Goal: Transaction & Acquisition: Purchase product/service

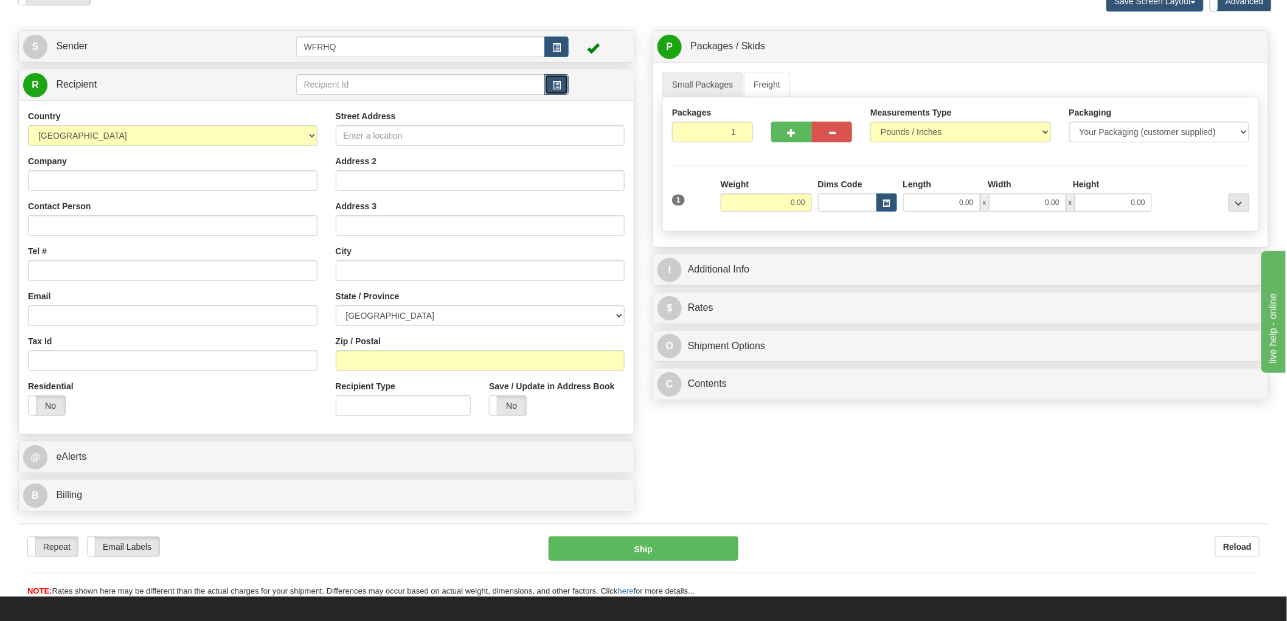
click at [549, 92] on button "button" at bounding box center [556, 84] width 24 height 21
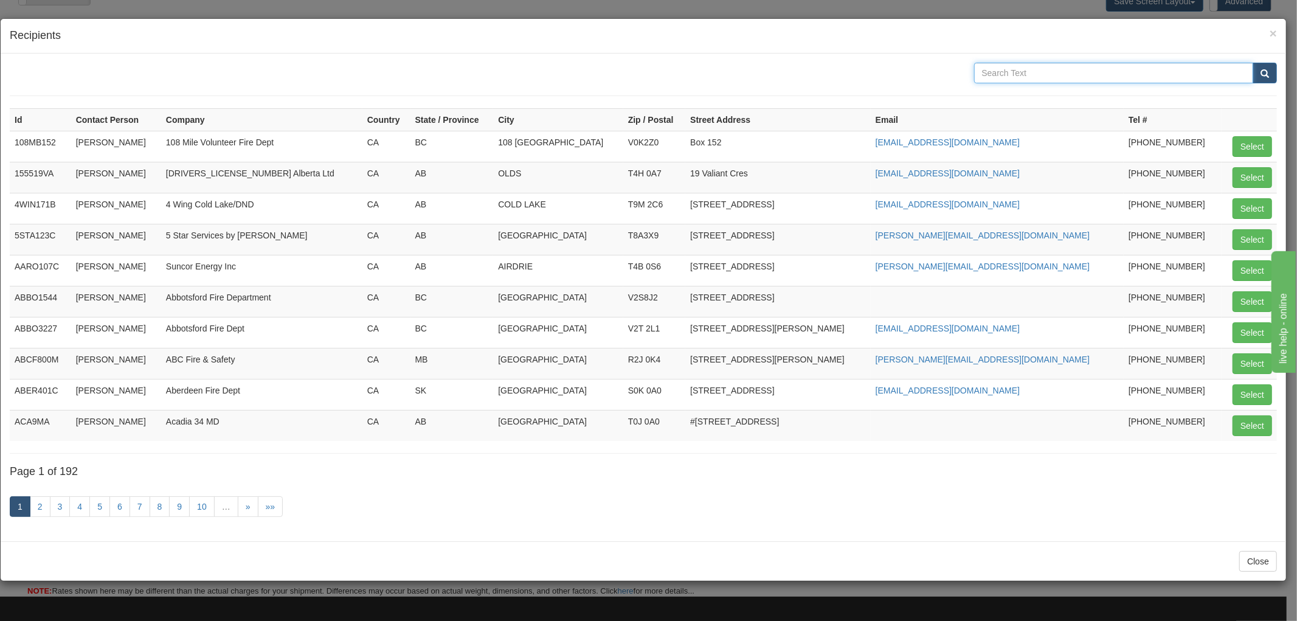
click at [1078, 68] on input "text" at bounding box center [1114, 73] width 280 height 21
type input "T"
type input "Red rock"
click at [1253, 63] on button "submit" at bounding box center [1265, 73] width 24 height 21
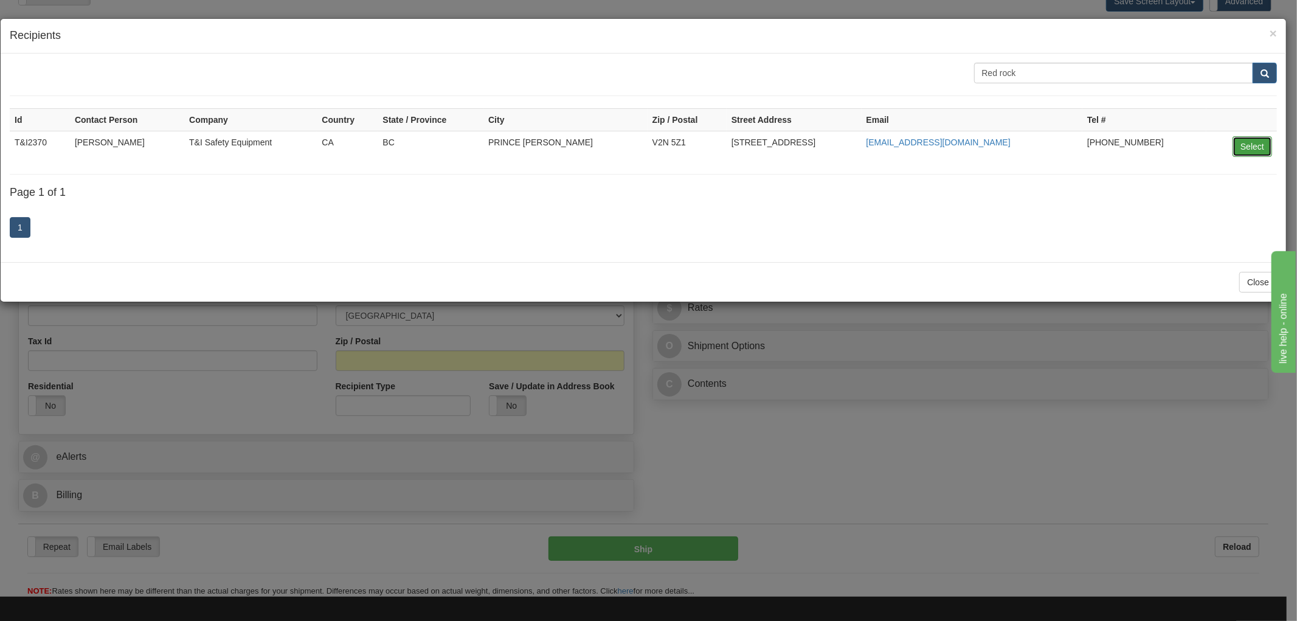
click at [1247, 147] on button "Select" at bounding box center [1253, 146] width 40 height 21
type input "T&I2370"
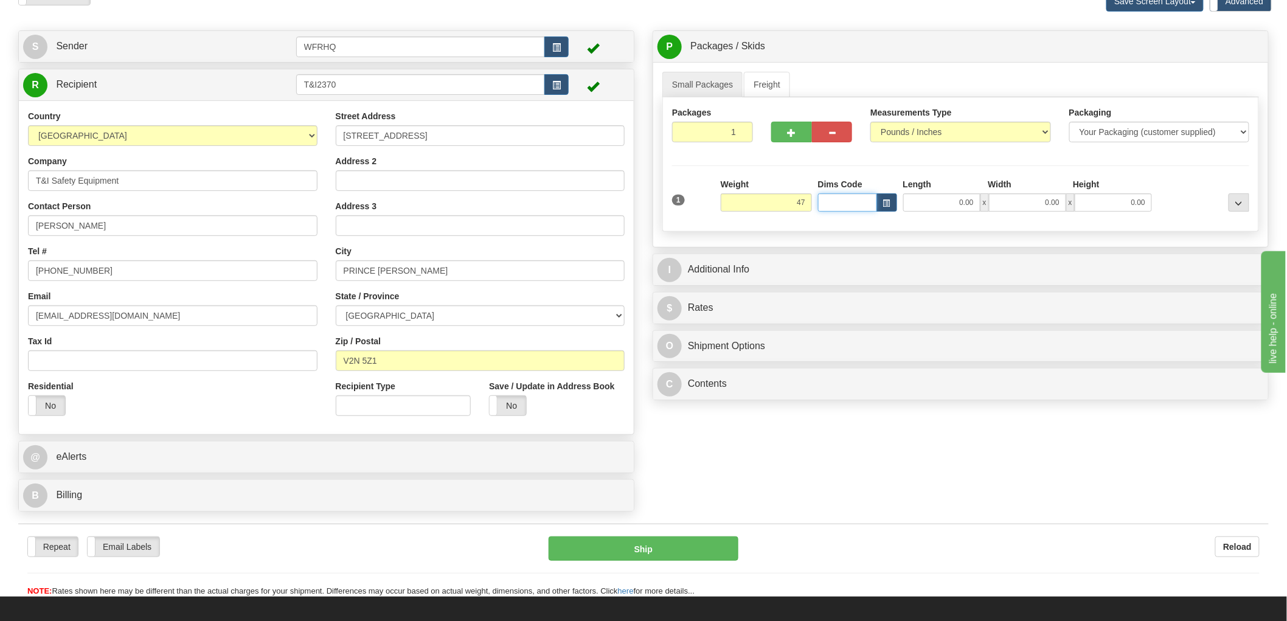
type input "47.00"
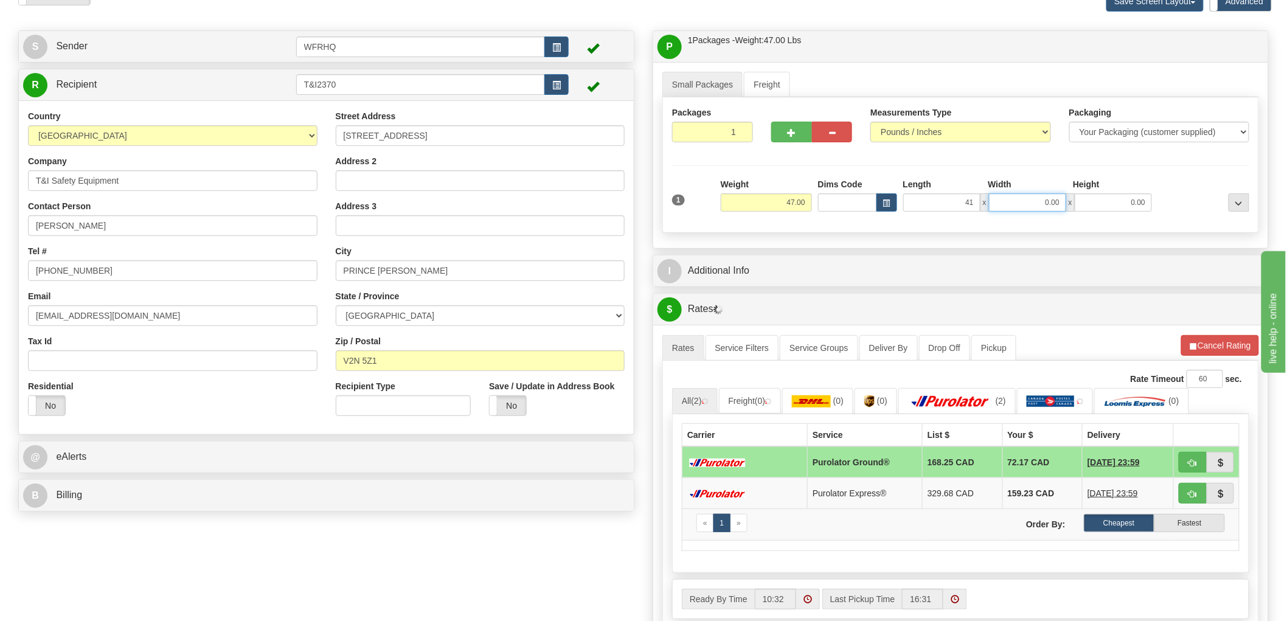
type input "41.00"
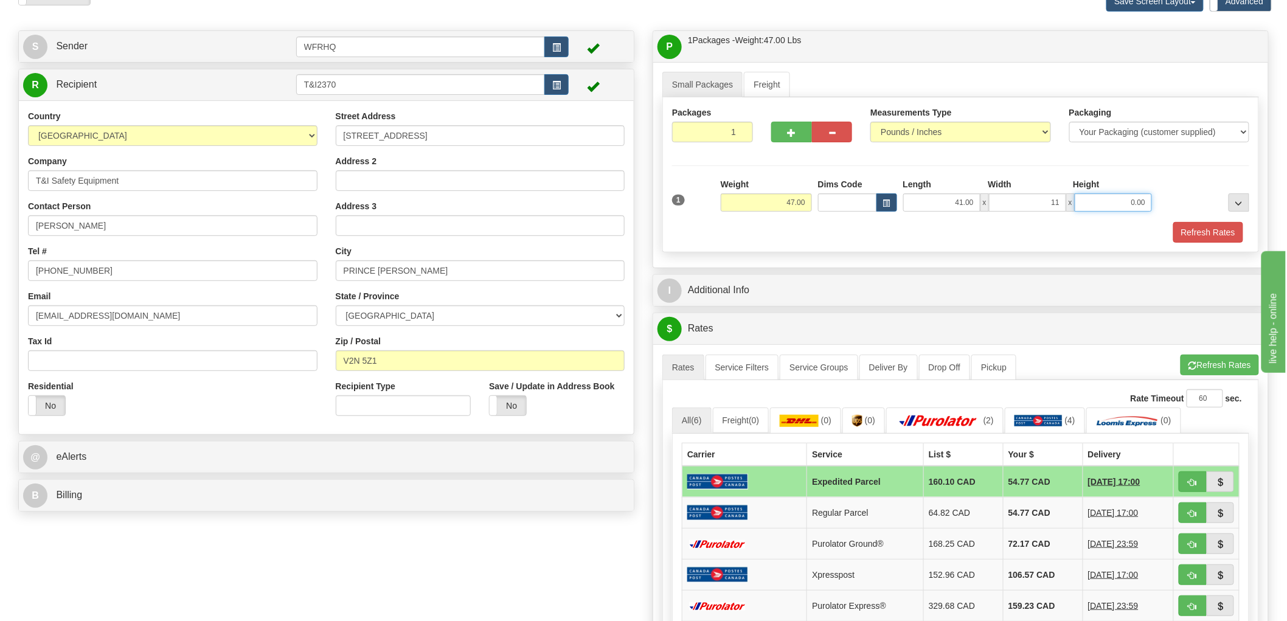
type input "11.00"
click at [792, 129] on span "button" at bounding box center [791, 133] width 9 height 8
radio input "true"
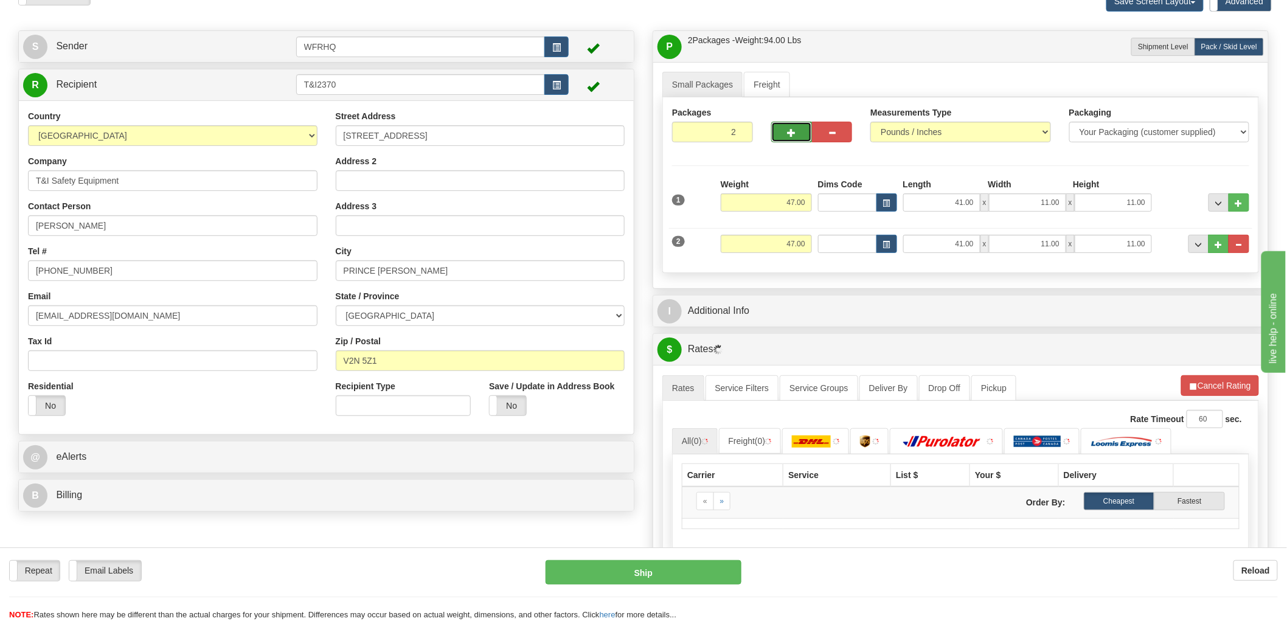
click at [791, 129] on span "button" at bounding box center [791, 133] width 9 height 8
type input "3"
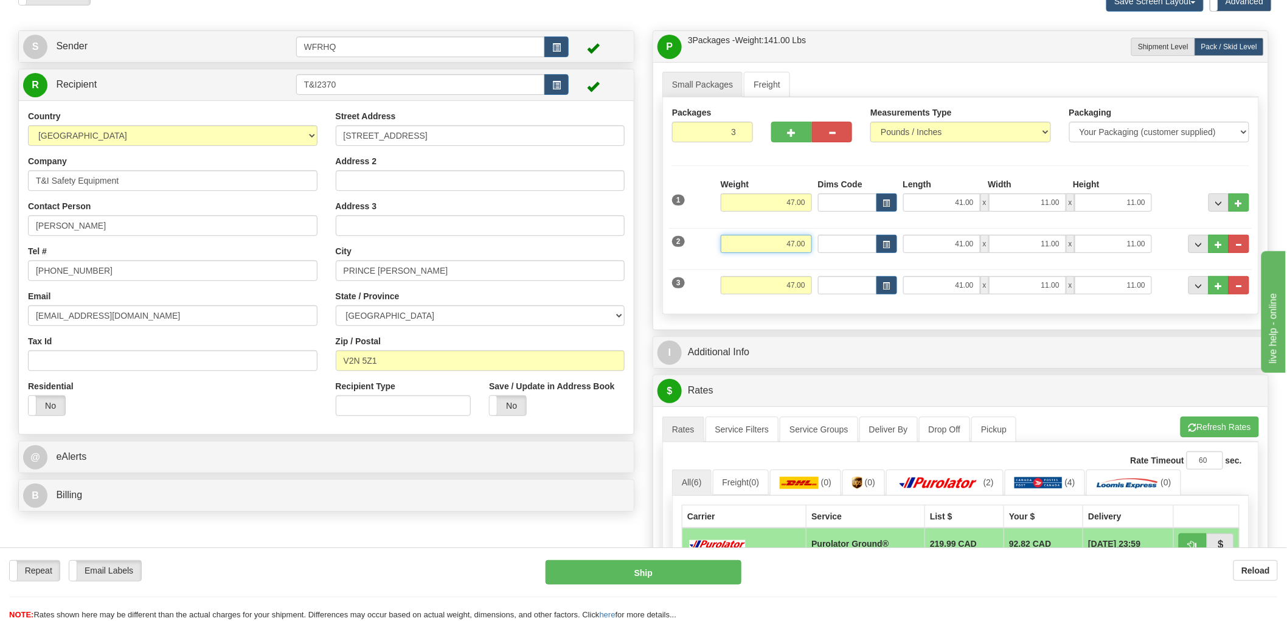
drag, startPoint x: 781, startPoint y: 247, endPoint x: 842, endPoint y: 242, distance: 61.0
click at [842, 242] on div "2 Weight 47.00 Dims Code Length Width Height" at bounding box center [960, 242] width 583 height 41
type input "51.00"
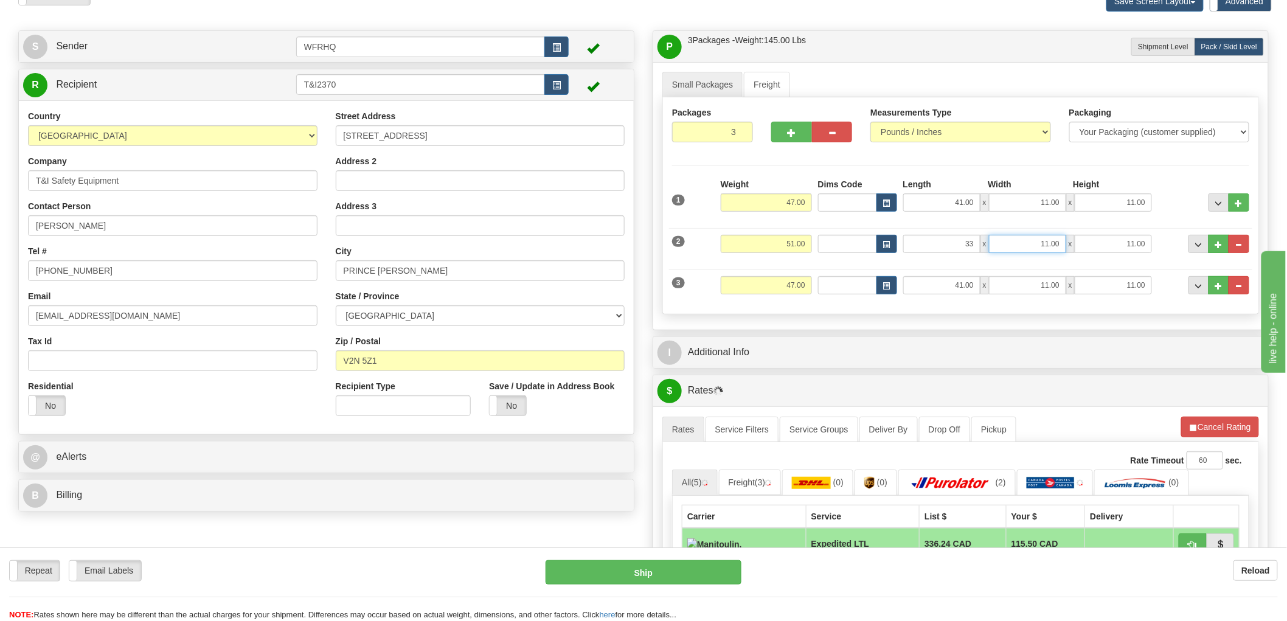
type input "33.00"
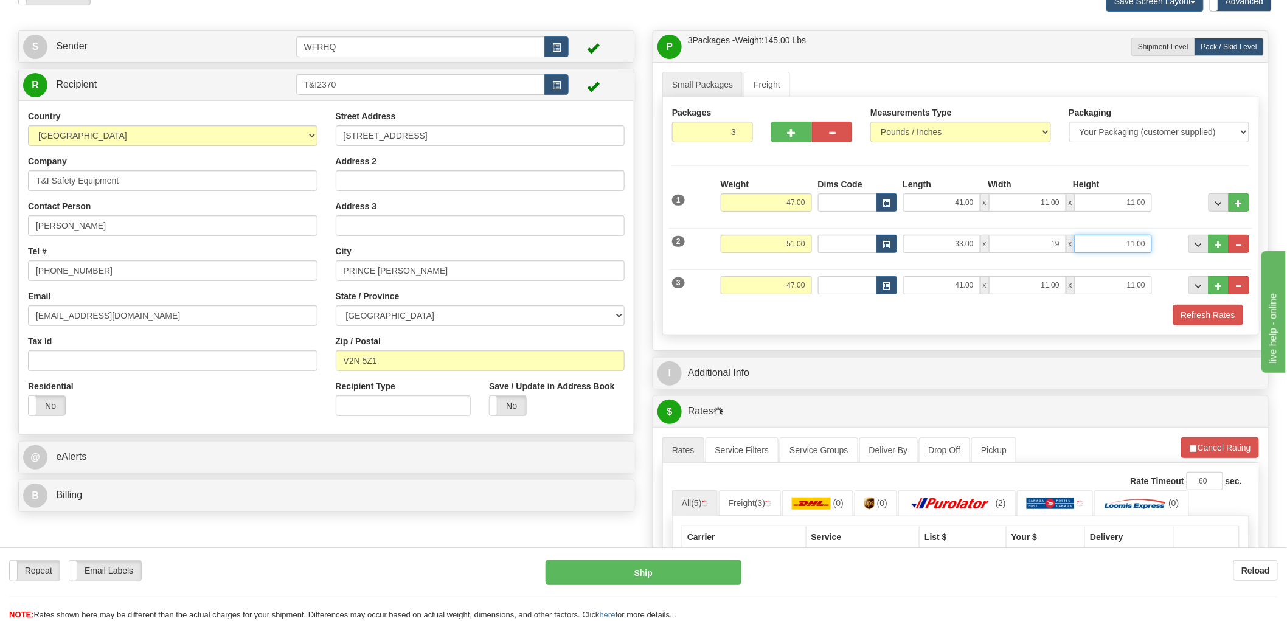
type input "19.00"
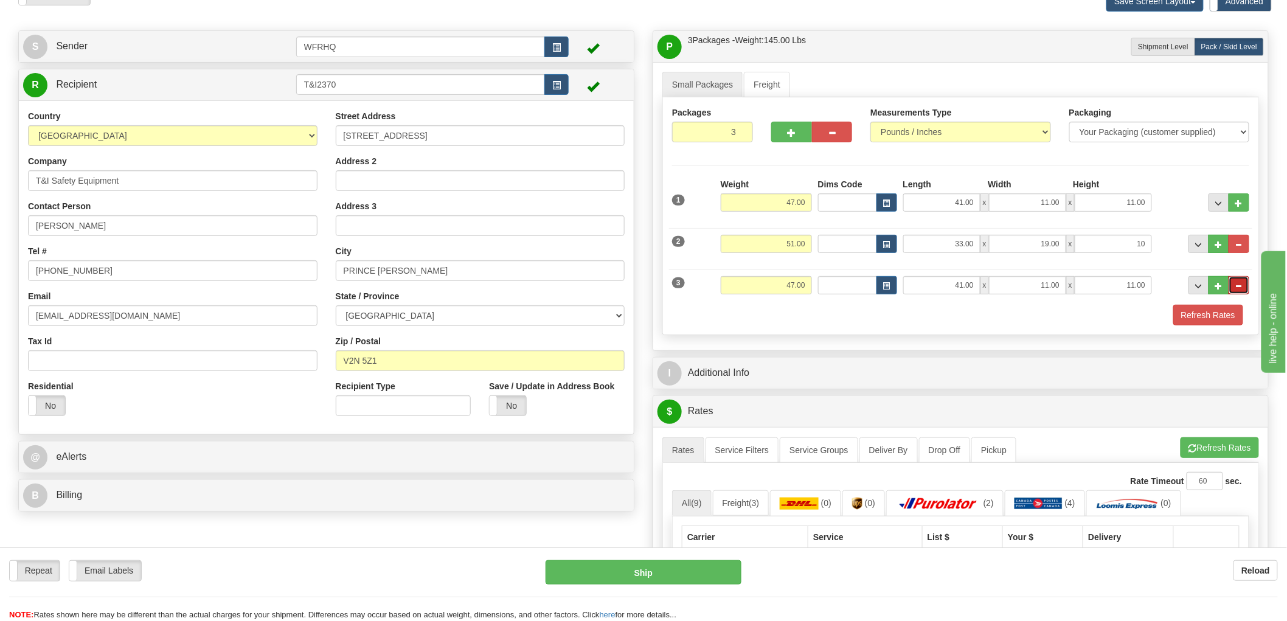
type input "10.00"
click at [1247, 286] on button "..." at bounding box center [1238, 285] width 21 height 18
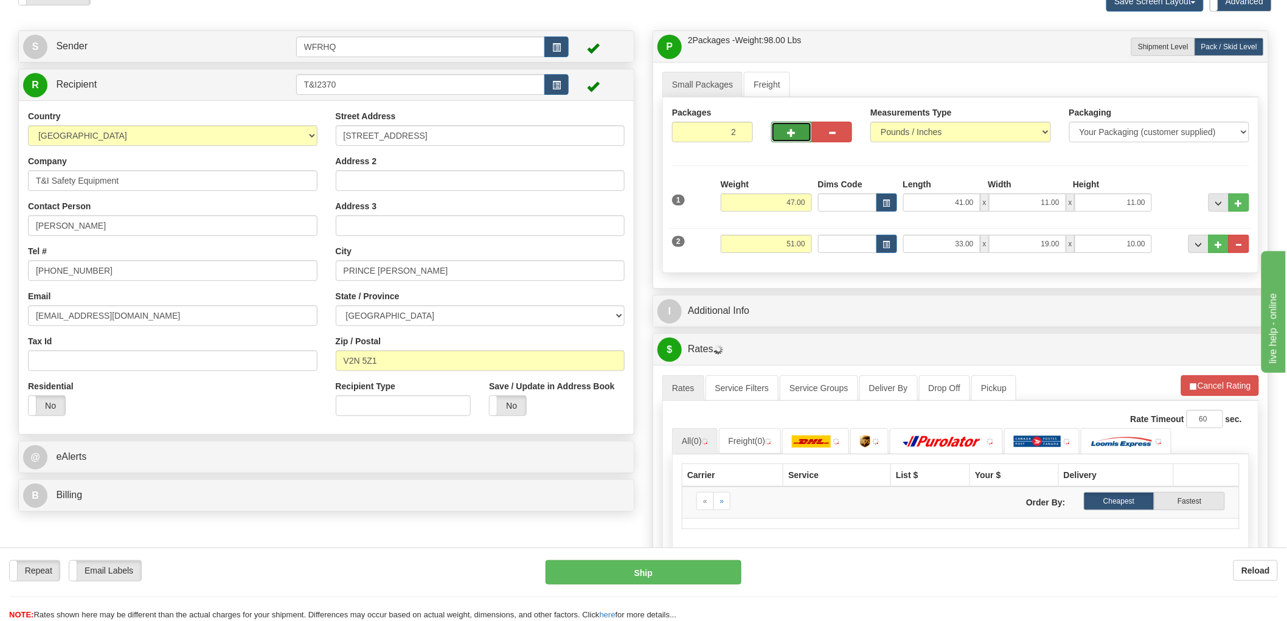
click at [795, 130] on span "button" at bounding box center [791, 133] width 9 height 8
type input "3"
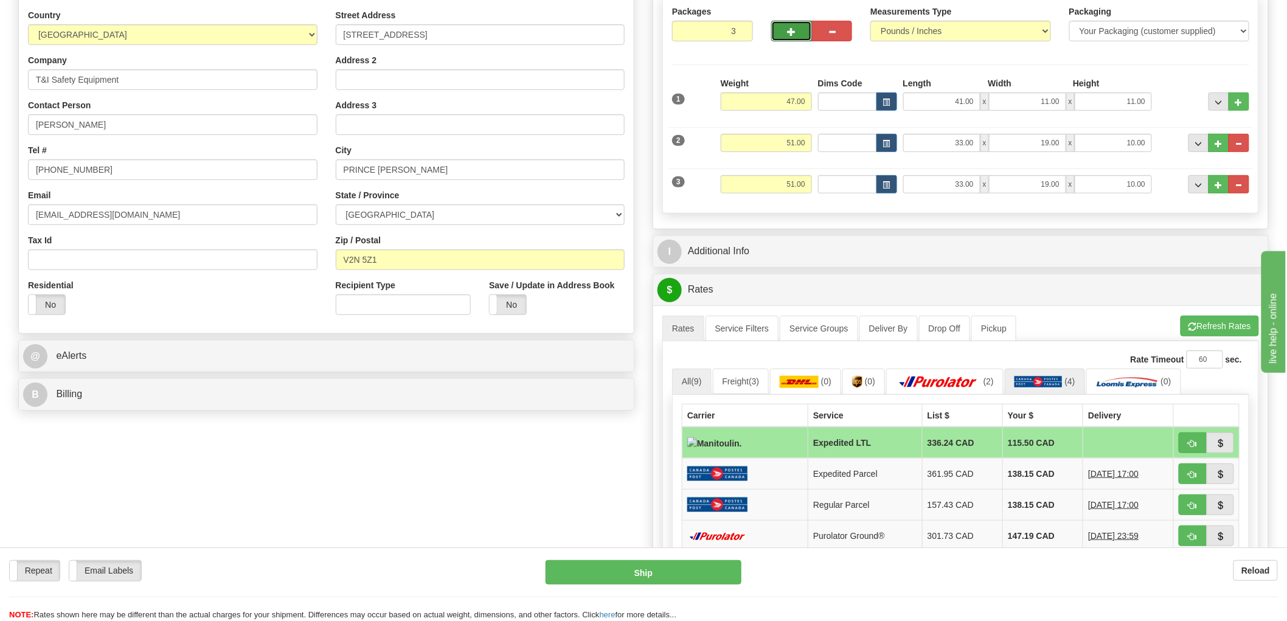
scroll to position [203, 0]
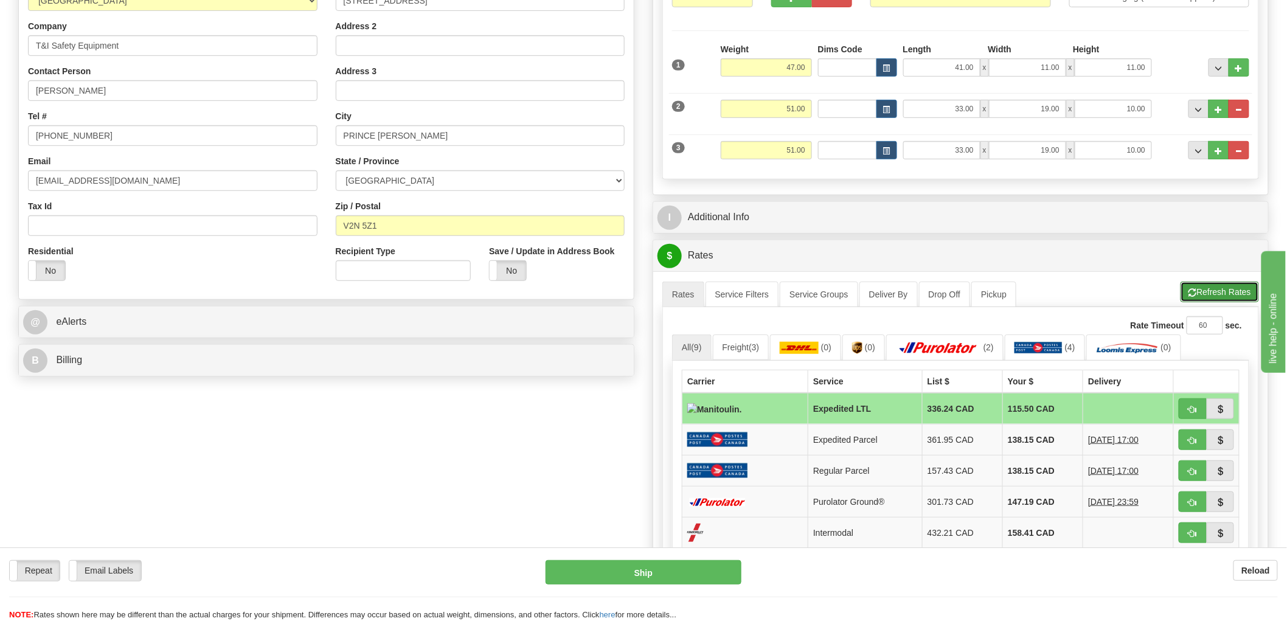
click at [1227, 294] on button "Refresh Rates" at bounding box center [1219, 292] width 78 height 21
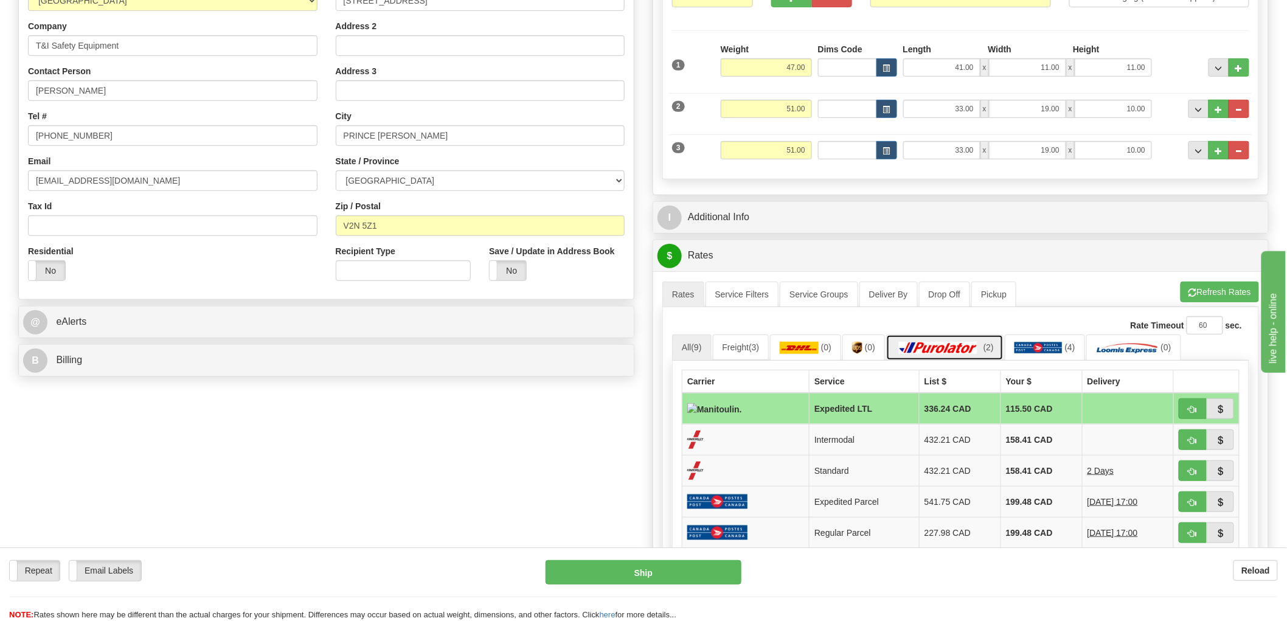
click at [970, 345] on img at bounding box center [938, 348] width 85 height 12
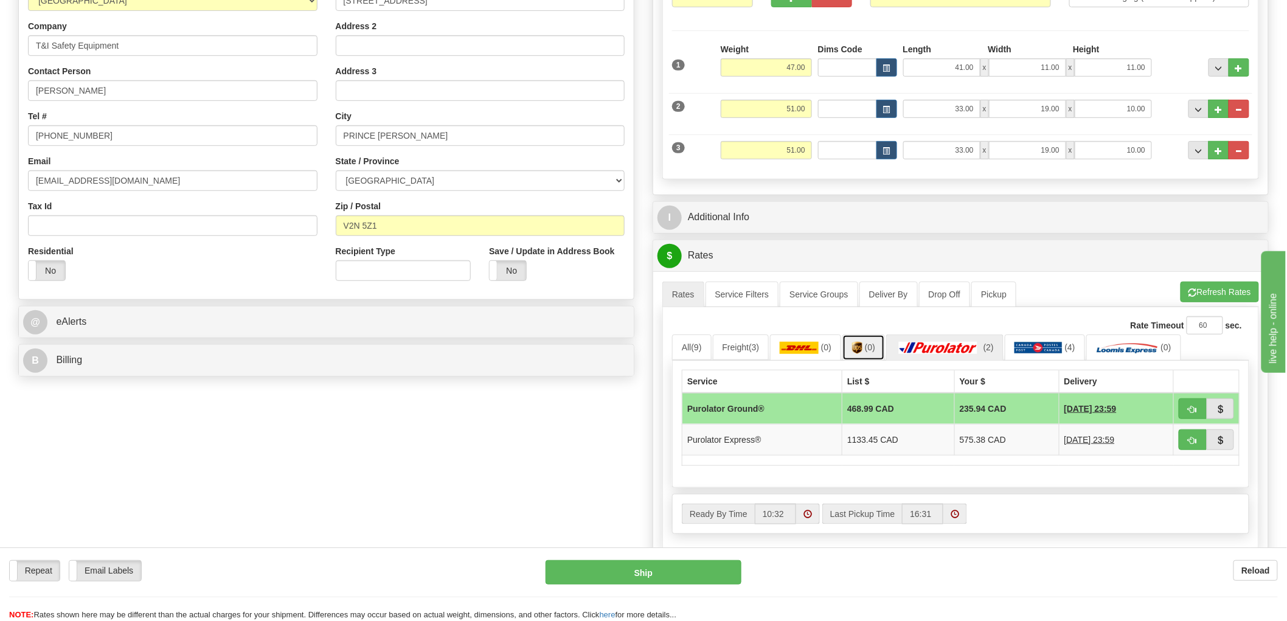
click at [861, 347] on img at bounding box center [857, 348] width 10 height 12
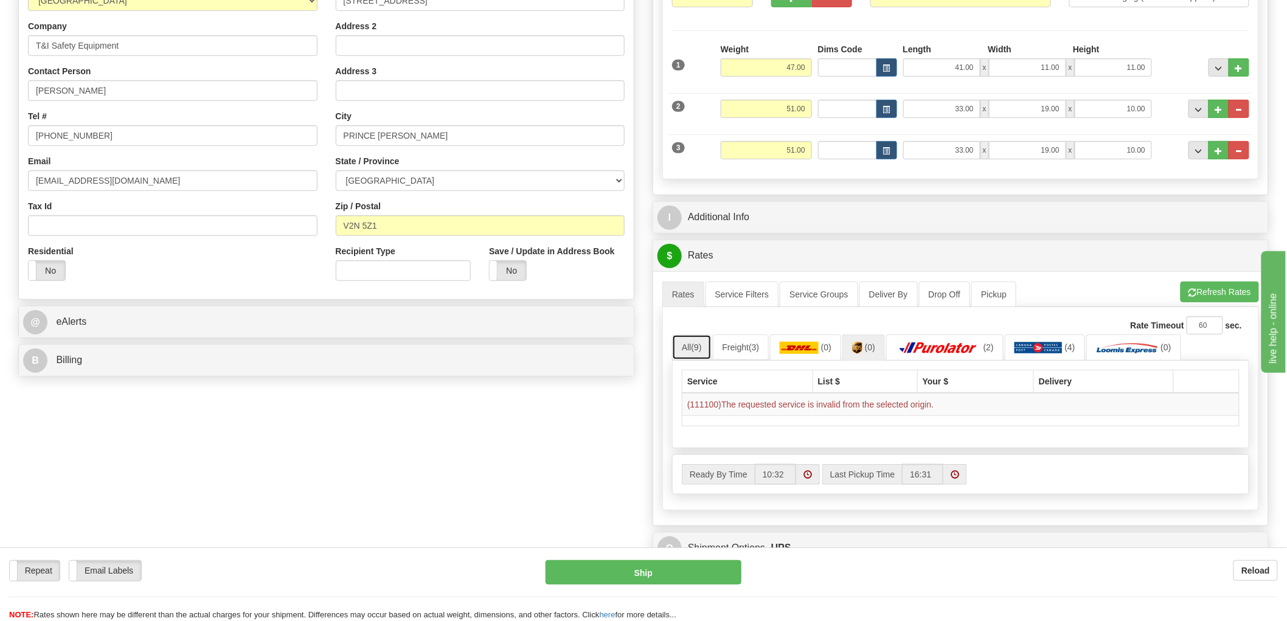
click at [691, 348] on link "All (9)" at bounding box center [692, 347] width 40 height 26
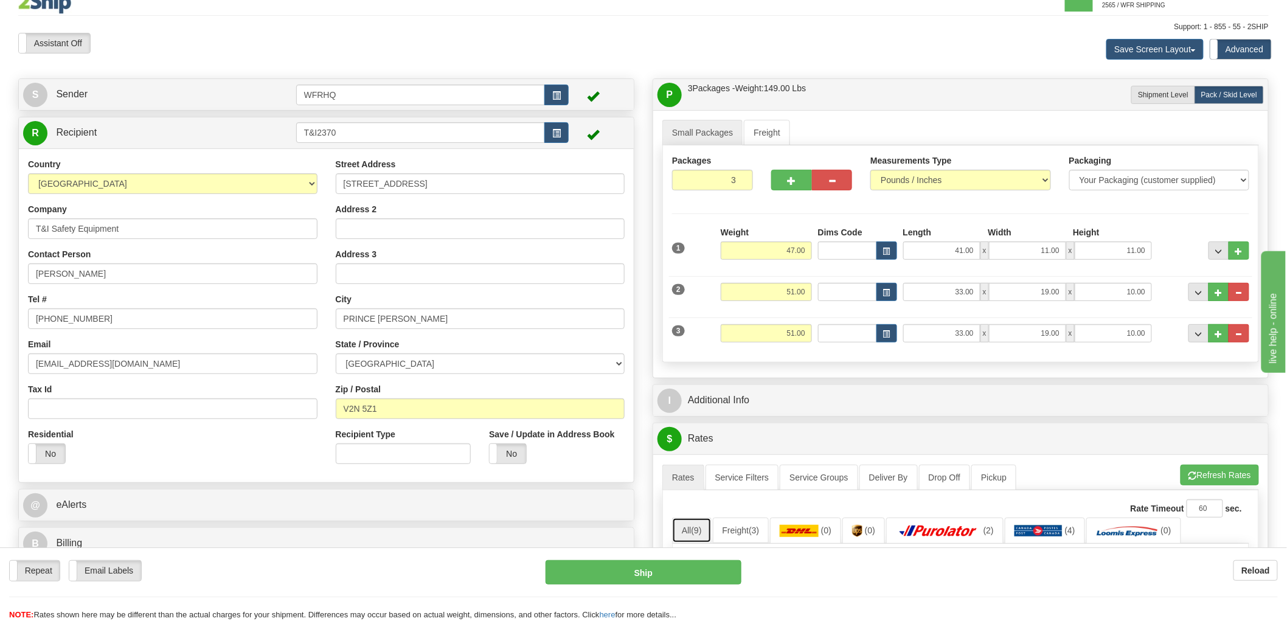
scroll to position [0, 0]
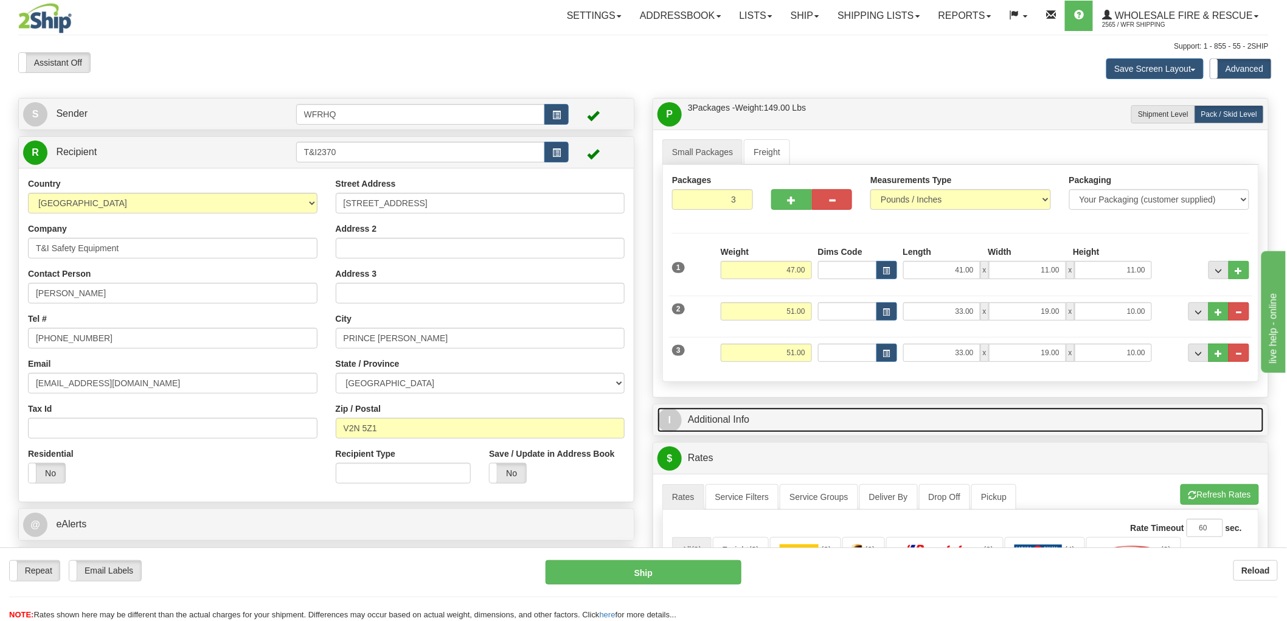
click at [732, 421] on link "I Additional Info" at bounding box center [960, 419] width 606 height 25
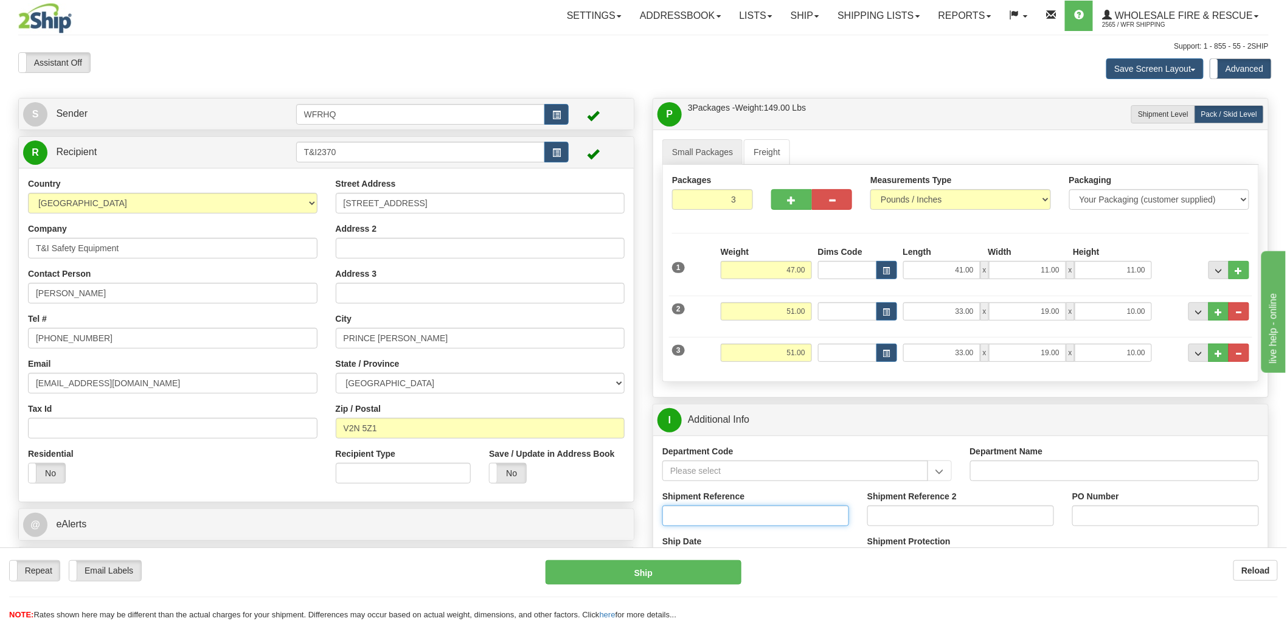
click at [688, 517] on input "Shipment Reference" at bounding box center [755, 515] width 187 height 21
click at [923, 13] on link "Shipping lists" at bounding box center [878, 16] width 100 height 30
drag, startPoint x: 567, startPoint y: 53, endPoint x: 516, endPoint y: 4, distance: 71.0
click at [566, 53] on div "Assistant On Assistant Off Do a return Do a return Previous Next Save Screen La…" at bounding box center [643, 68] width 1269 height 33
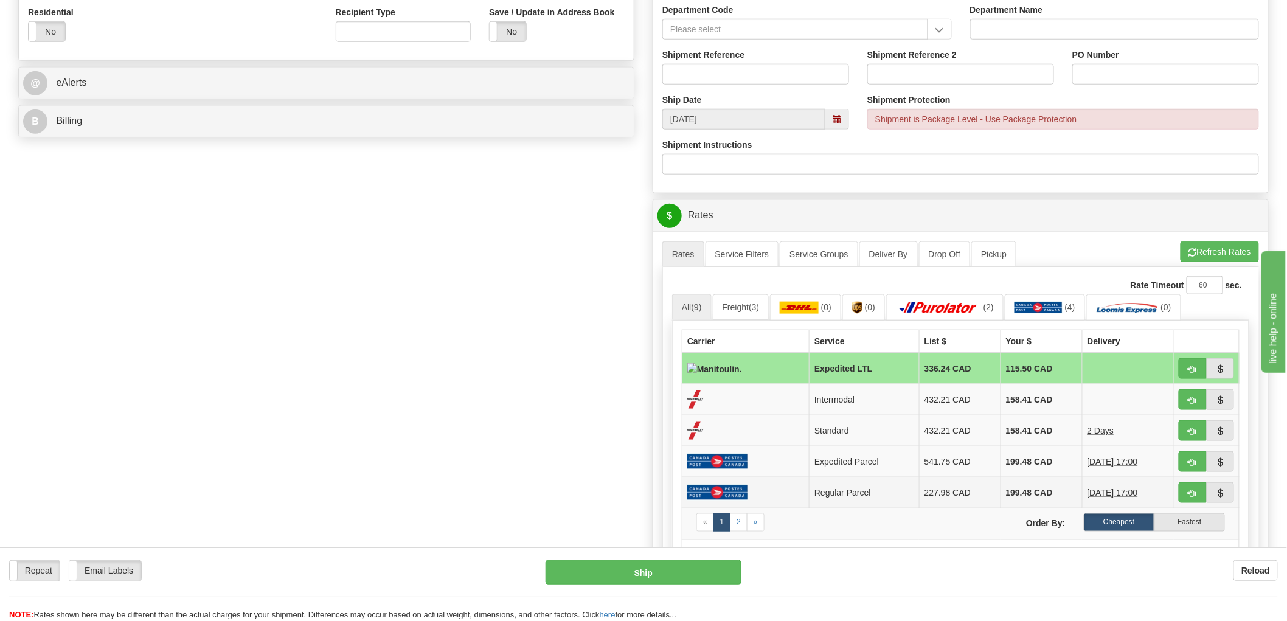
scroll to position [473, 0]
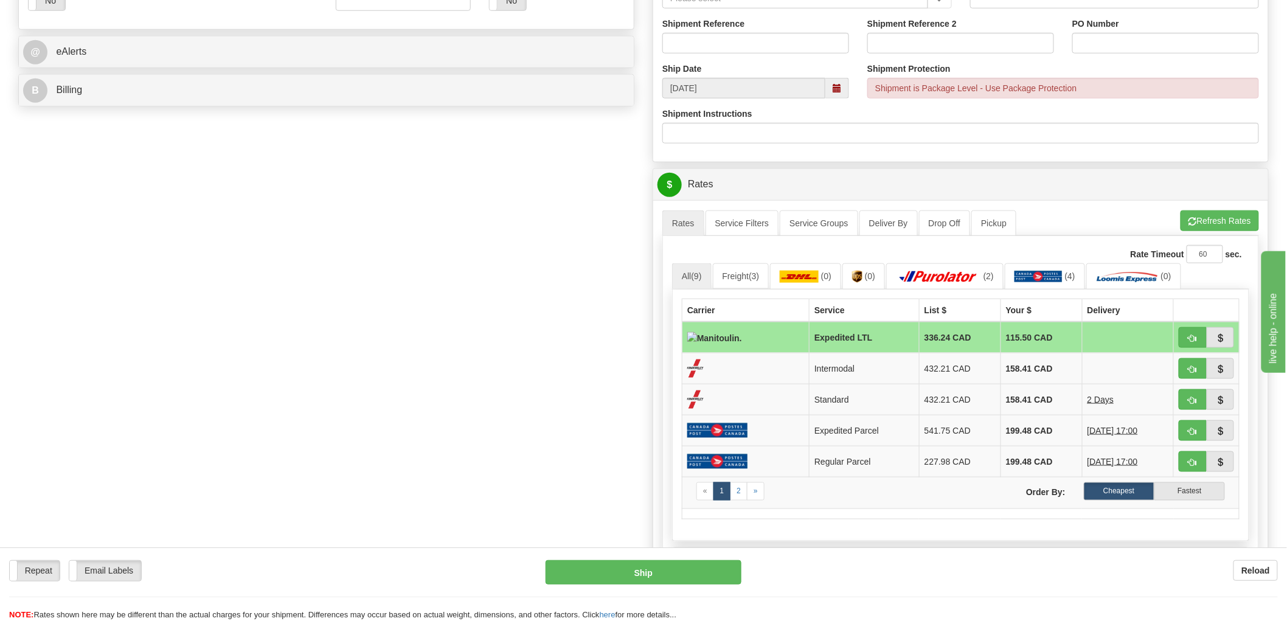
click at [414, 336] on div "S Sender WFRHQ" at bounding box center [643, 163] width 1269 height 1076
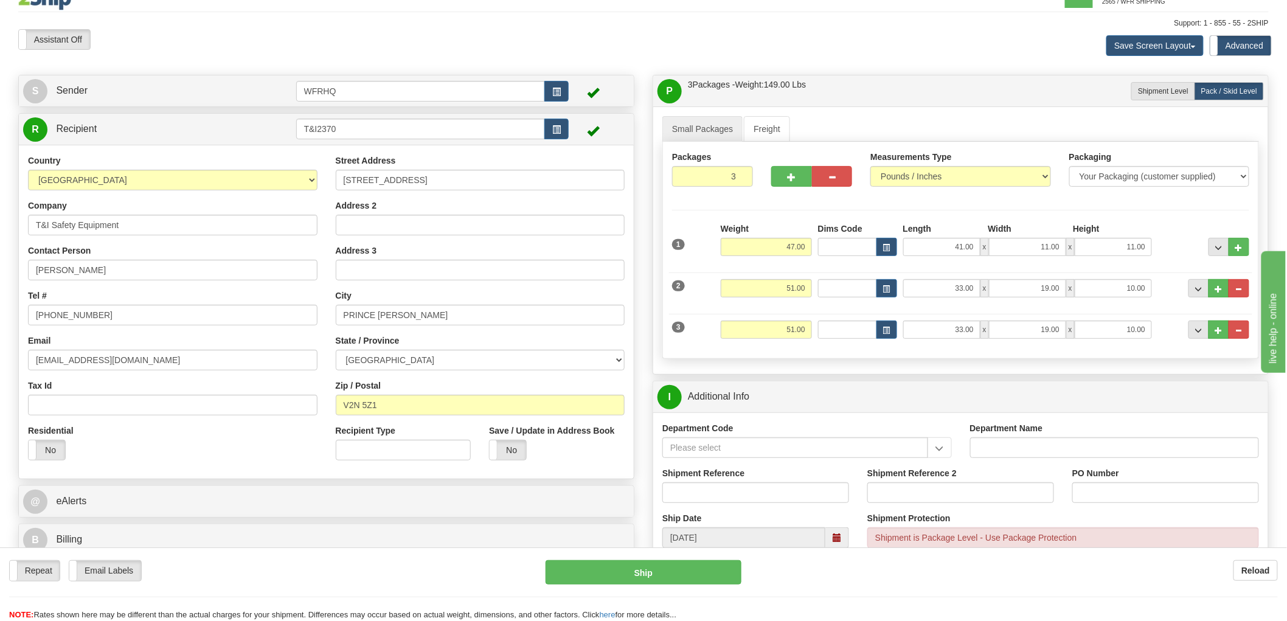
scroll to position [0, 0]
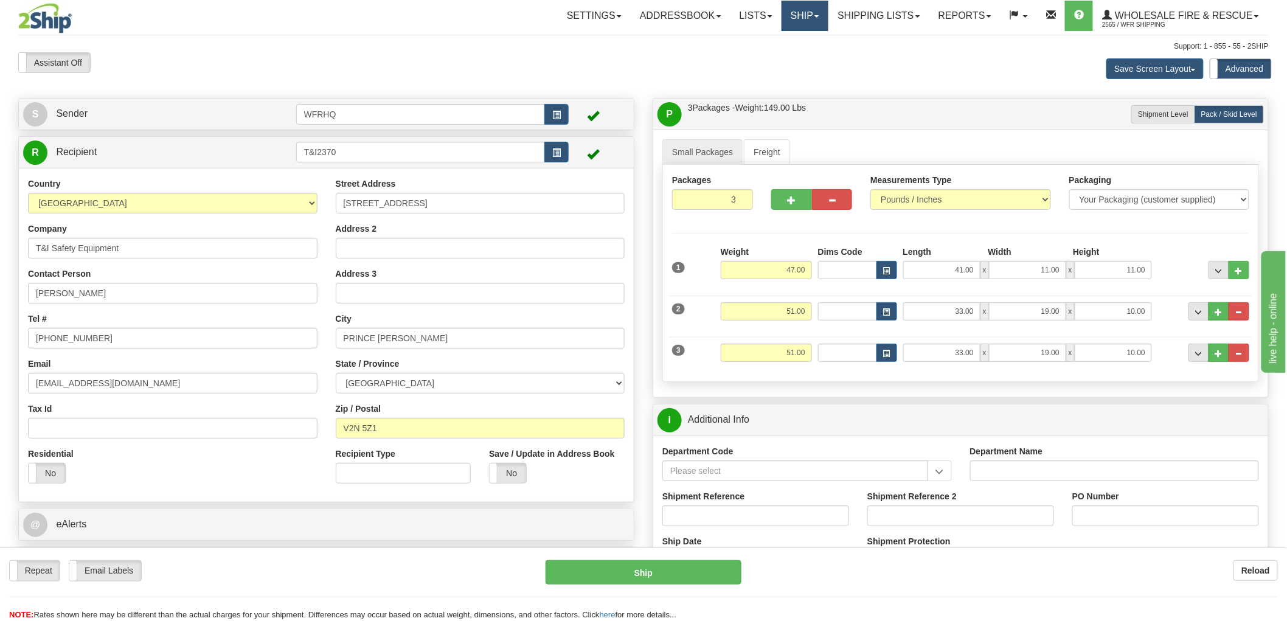
click at [800, 10] on link "Ship" at bounding box center [804, 16] width 47 height 30
click at [784, 39] on span "Ship Screen" at bounding box center [767, 43] width 46 height 10
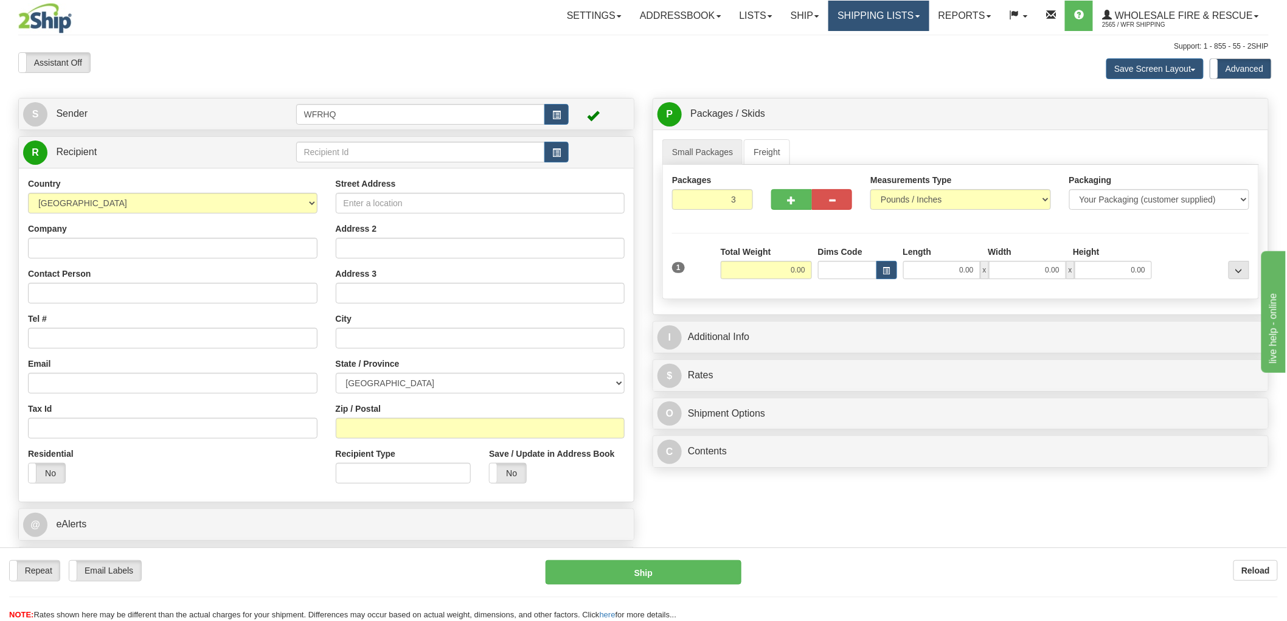
click at [884, 14] on link "Shipping lists" at bounding box center [878, 16] width 100 height 30
click at [872, 54] on span "Search Shipment History" at bounding box center [869, 59] width 94 height 10
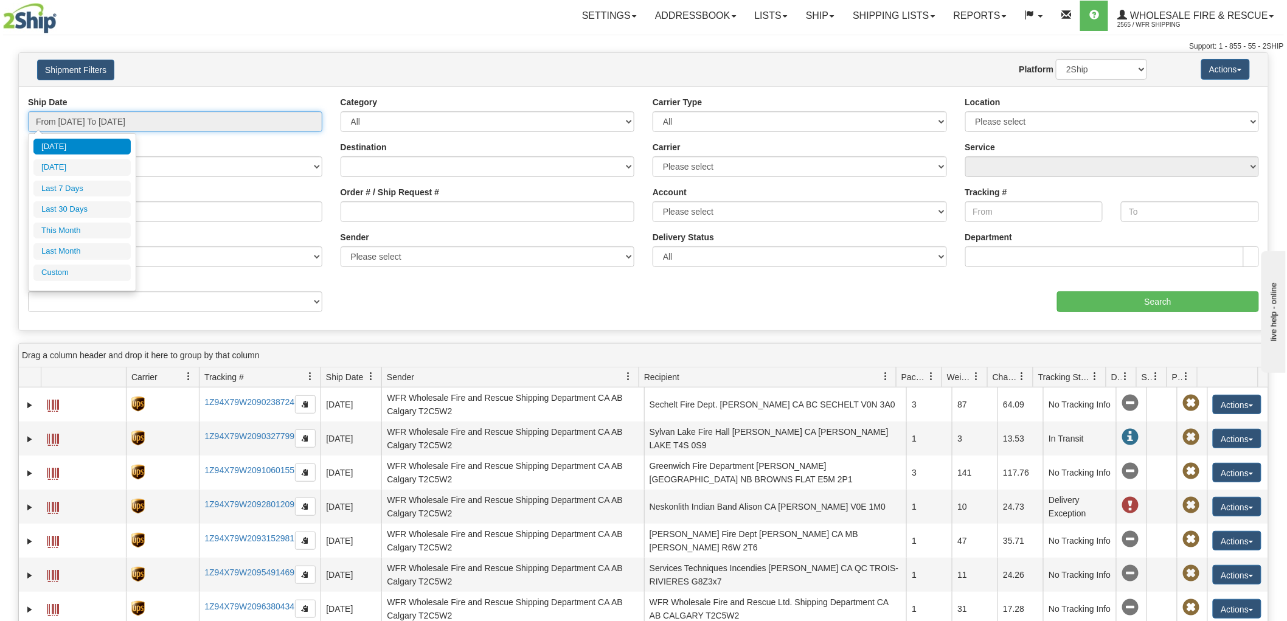
click at [258, 119] on input "From [DATE] To [DATE]" at bounding box center [175, 121] width 294 height 21
click at [101, 192] on li "Last 7 Days" at bounding box center [81, 189] width 97 height 16
type input "From [DATE] To [DATE]"
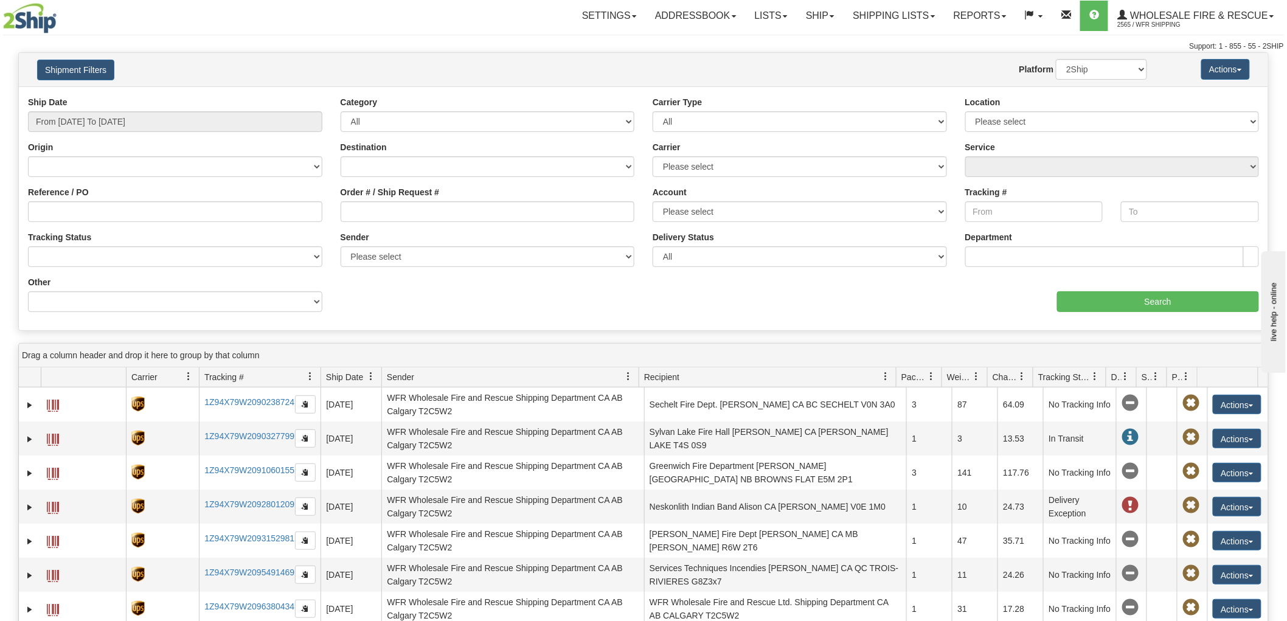
click at [892, 81] on div "Shipment Filters Website Agent Nothing selected Client User Platform 2Ship Impo…" at bounding box center [643, 69] width 1249 height 33
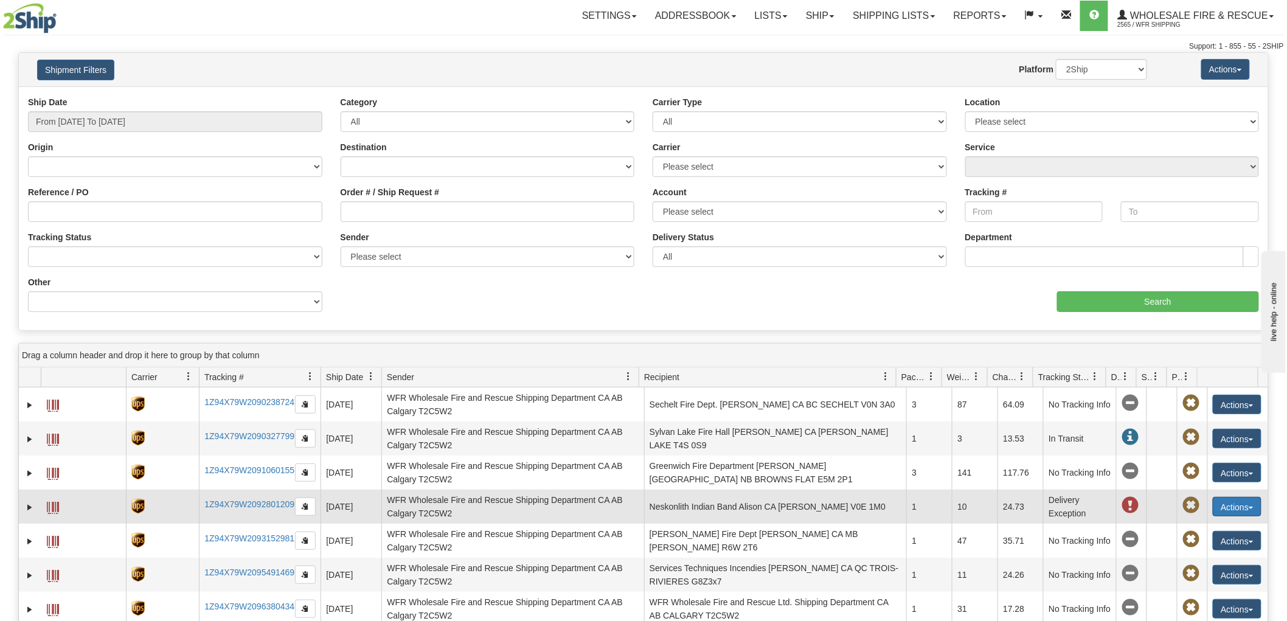
click at [1244, 513] on button "Actions" at bounding box center [1237, 506] width 49 height 19
click at [1243, 508] on button "Actions" at bounding box center [1237, 506] width 49 height 19
click at [1121, 511] on span at bounding box center [1129, 505] width 17 height 17
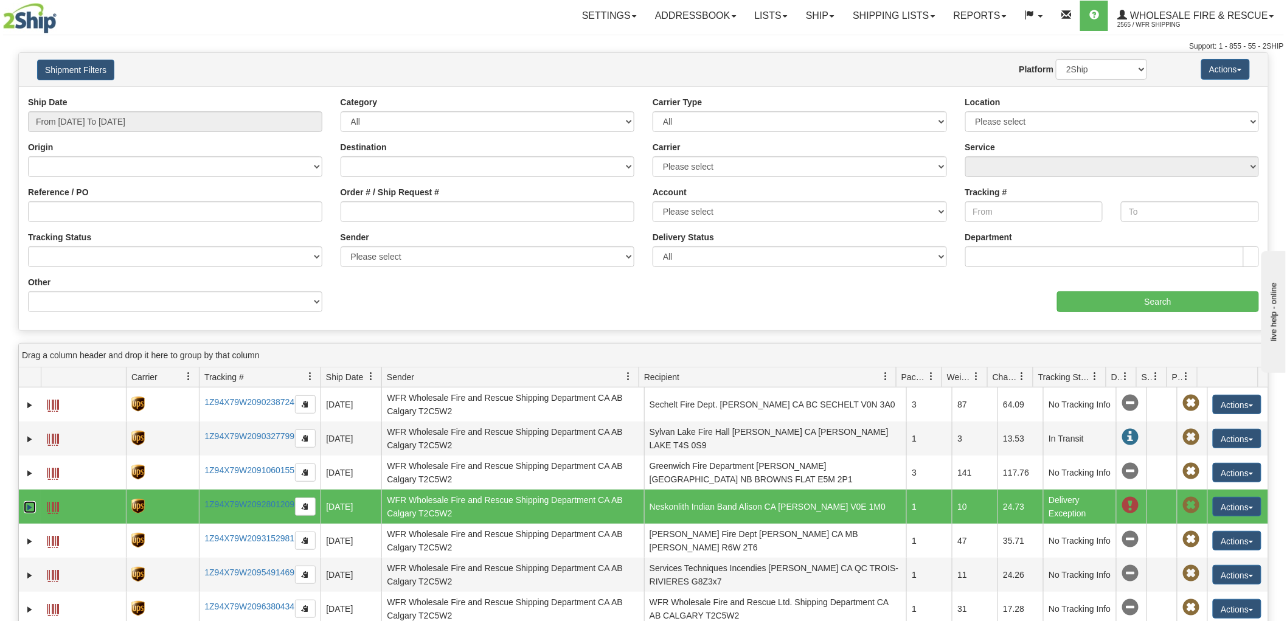
click at [26, 510] on link "Expand" at bounding box center [30, 507] width 12 height 12
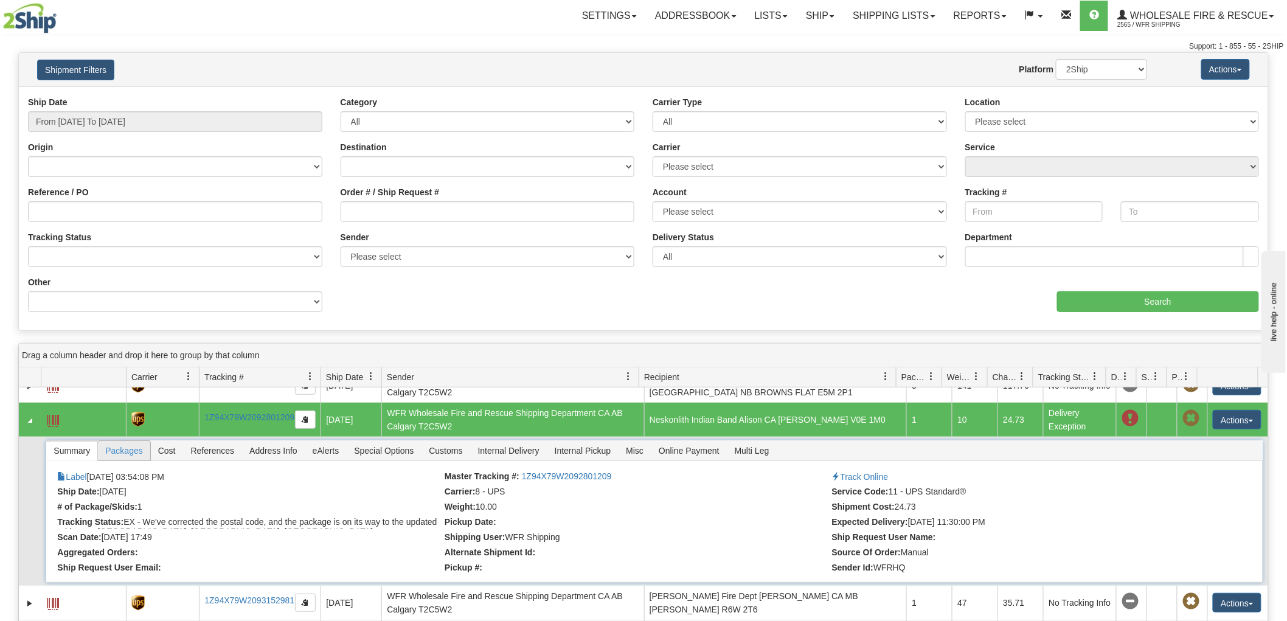
click at [137, 456] on span "Packages" at bounding box center [124, 450] width 52 height 19
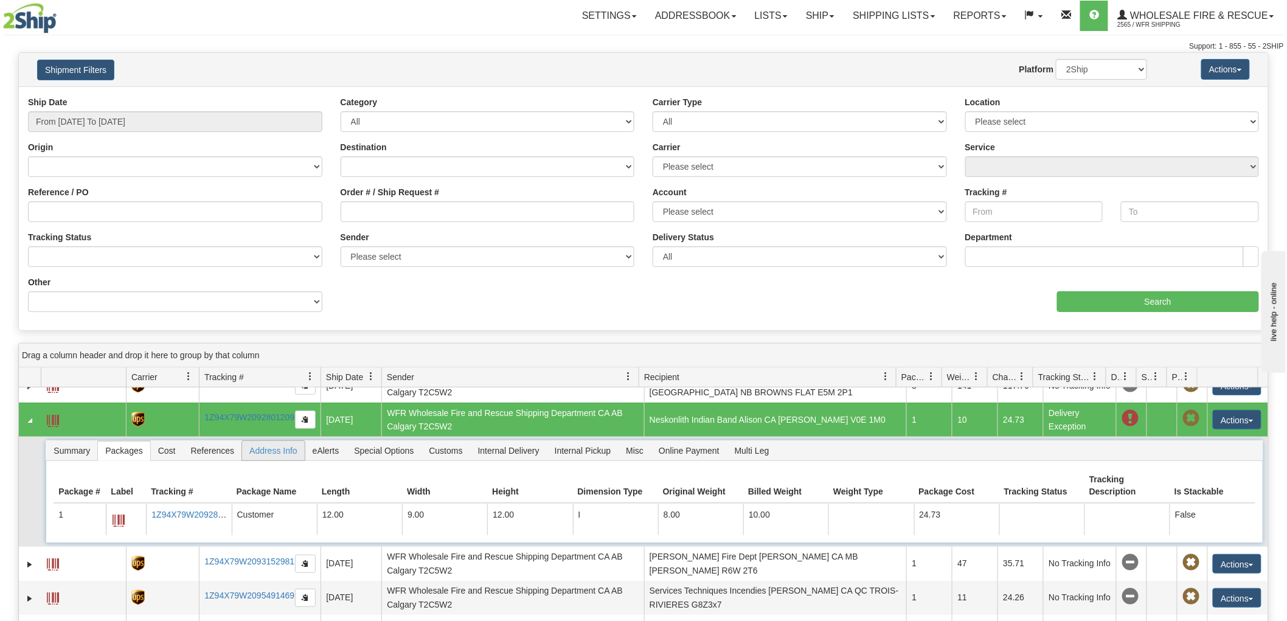
click at [282, 452] on span "Address Info" at bounding box center [273, 450] width 63 height 19
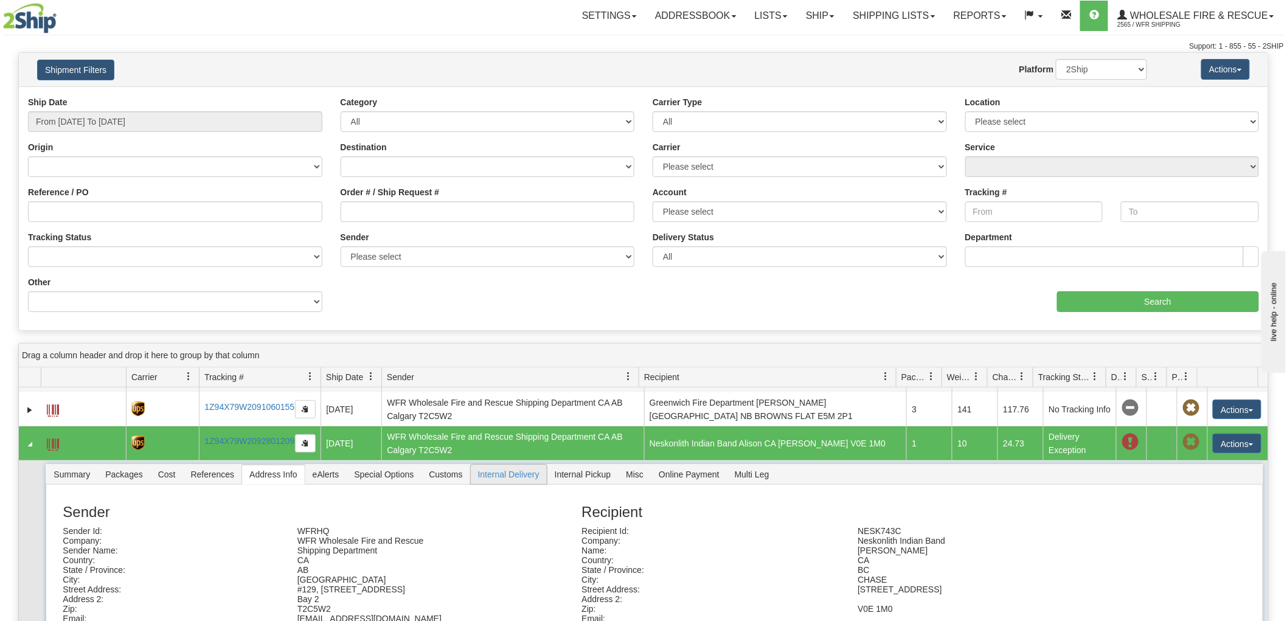
scroll to position [87, 0]
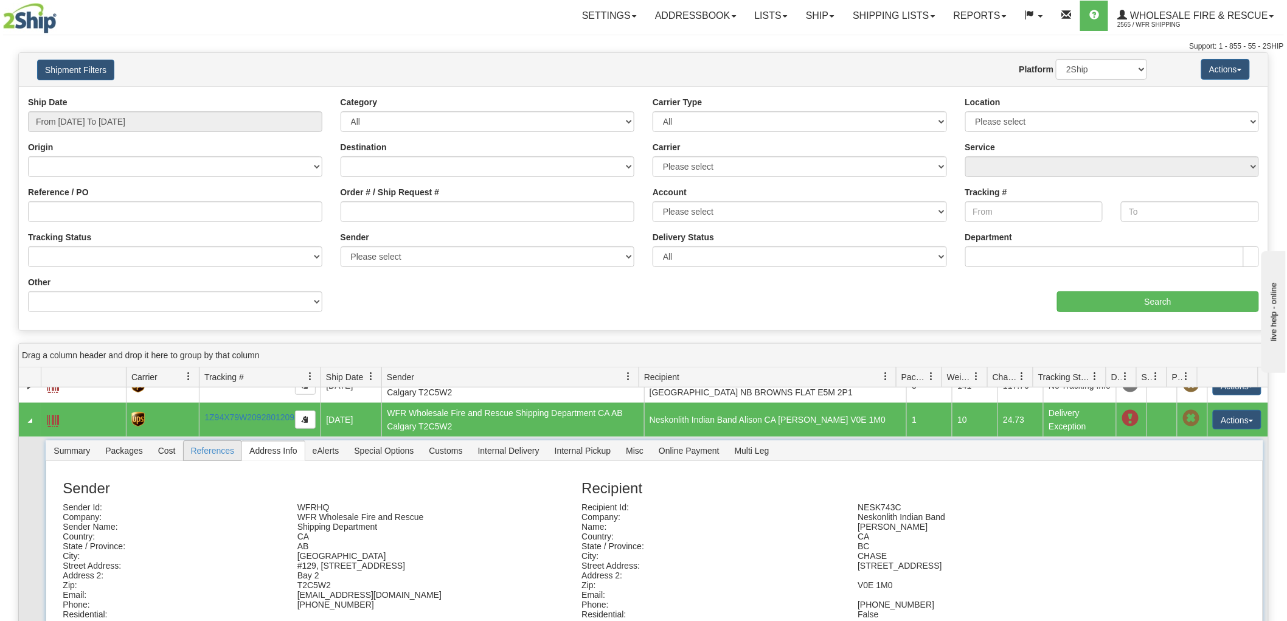
click at [226, 455] on span "References" at bounding box center [213, 450] width 58 height 19
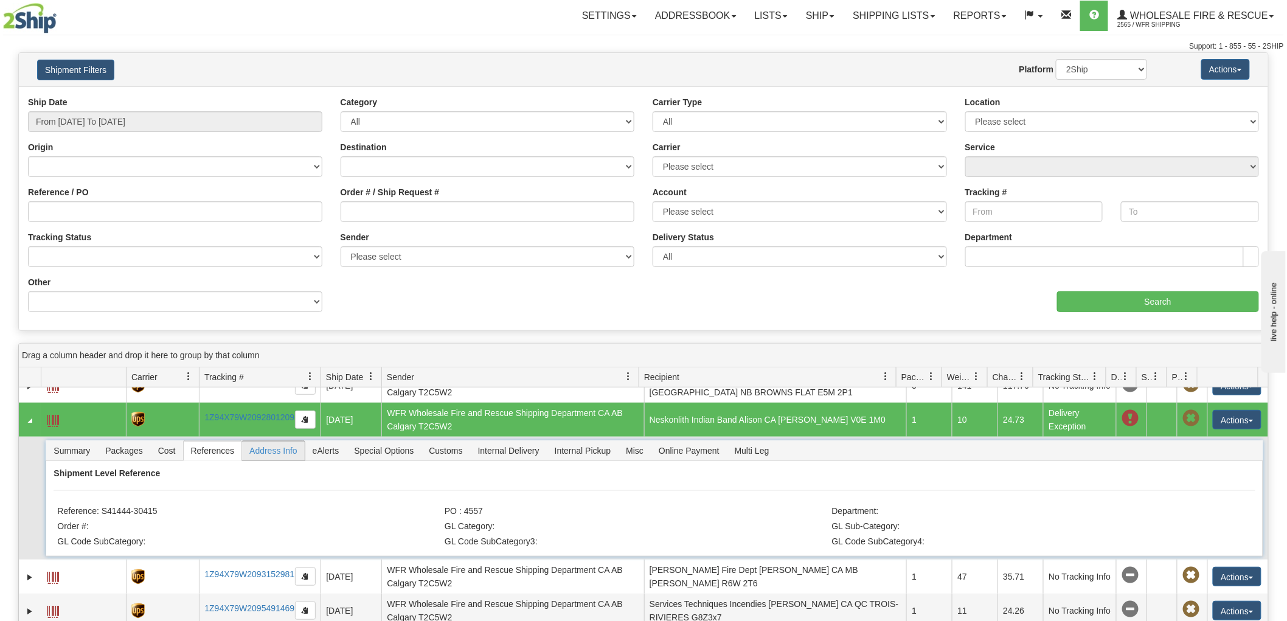
click at [268, 452] on span "Address Info" at bounding box center [273, 450] width 63 height 19
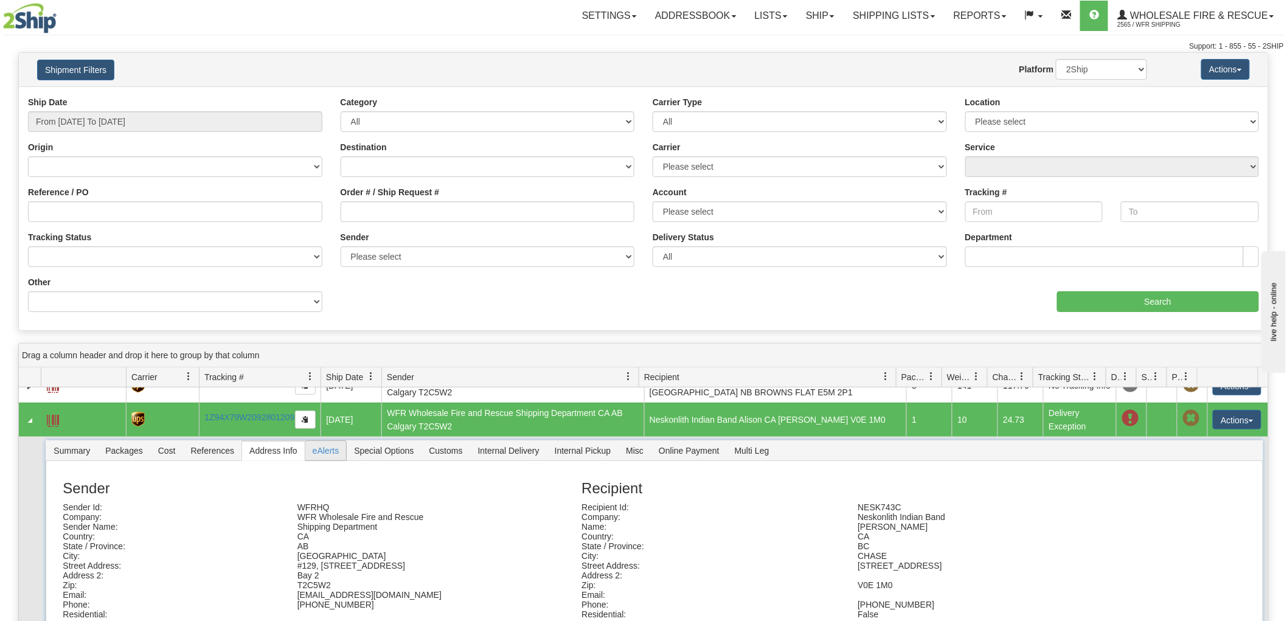
click at [312, 453] on span "eAlerts" at bounding box center [325, 450] width 41 height 19
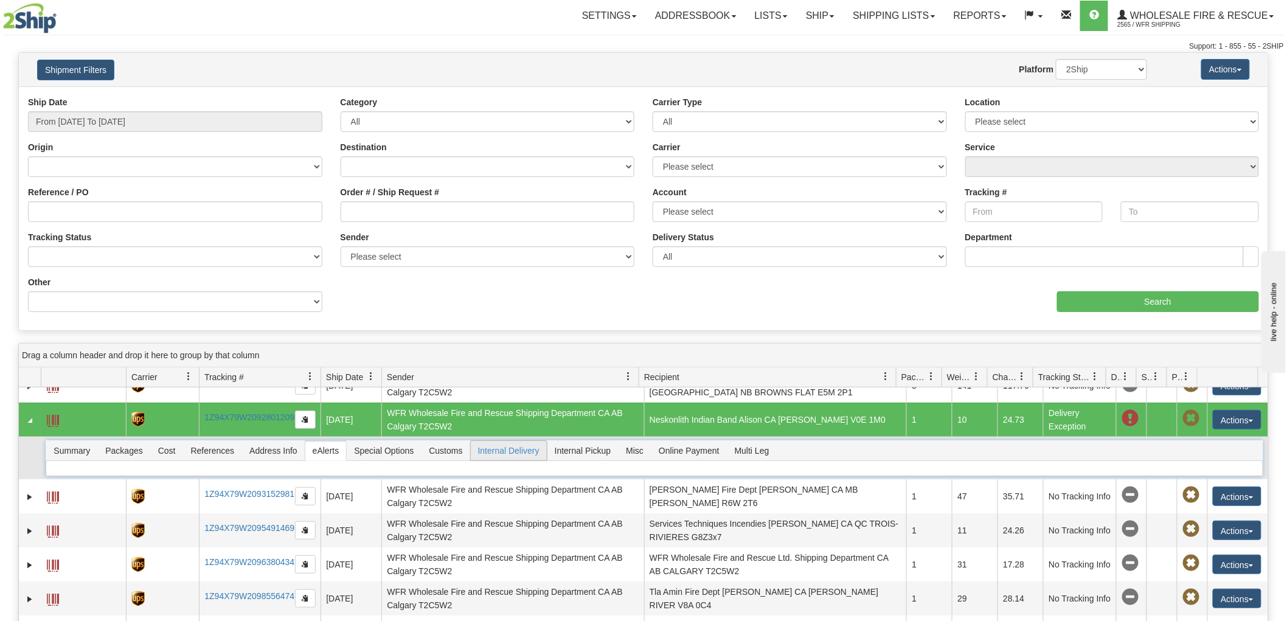
click at [488, 457] on span "Internal Delivery" at bounding box center [509, 450] width 76 height 19
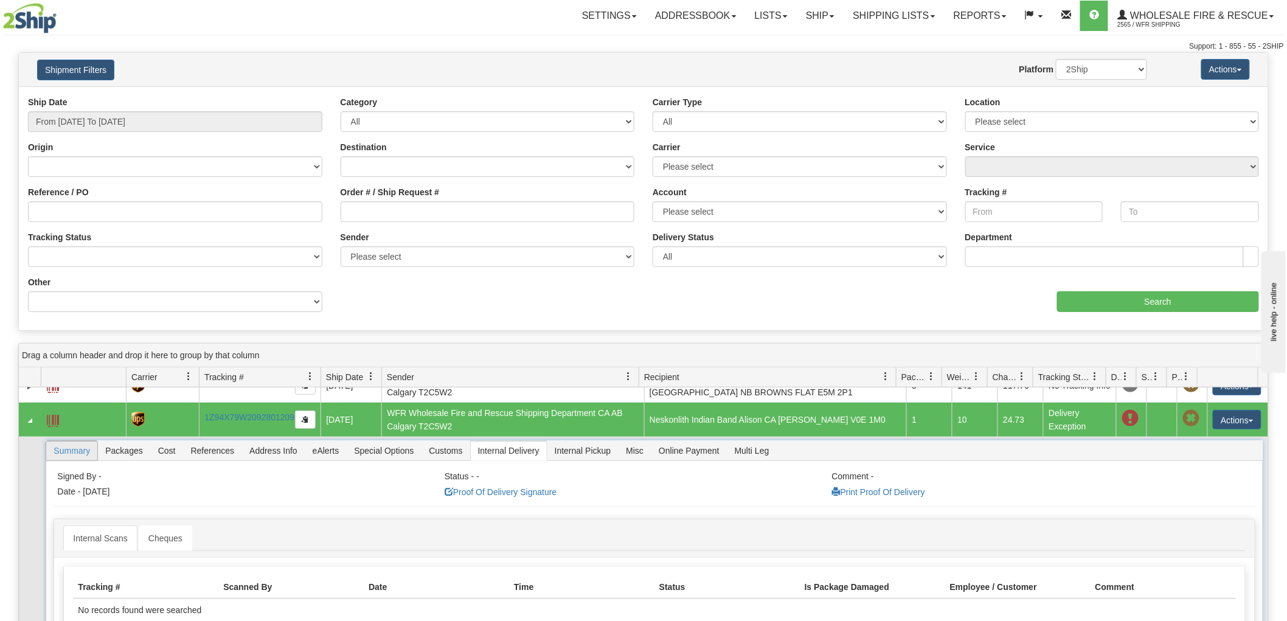
click at [66, 452] on span "Summary" at bounding box center [71, 450] width 51 height 19
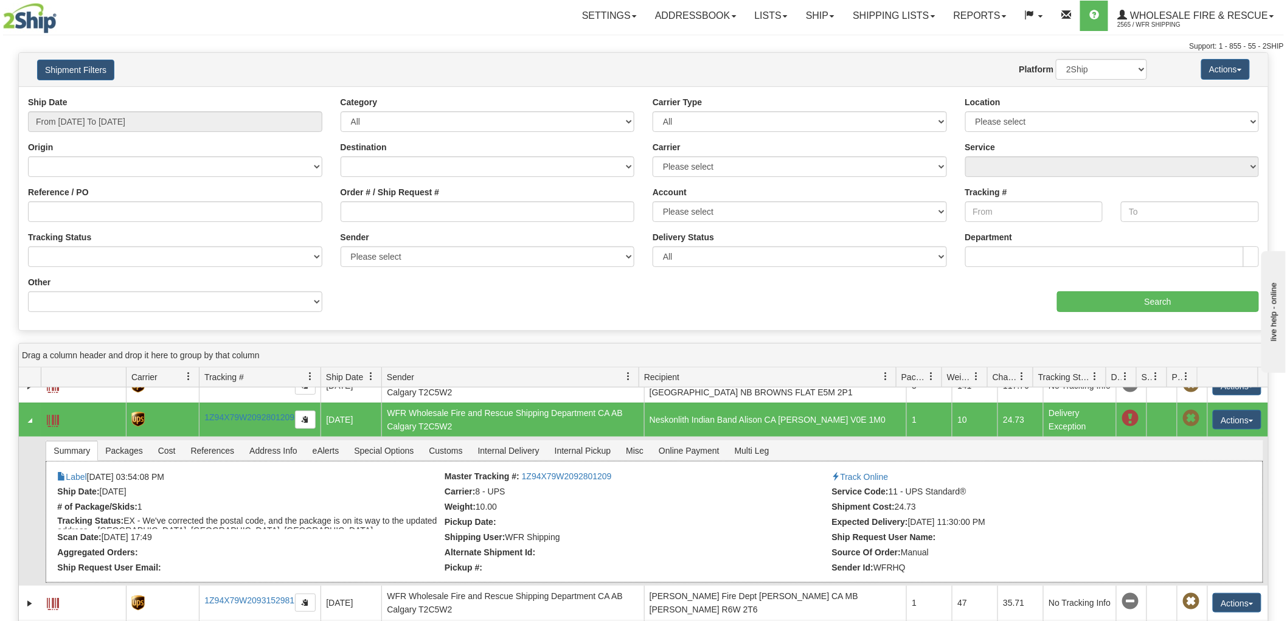
scroll to position [0, 0]
click at [71, 476] on link "Label" at bounding box center [71, 477] width 29 height 10
click at [859, 476] on link "Track Online" at bounding box center [860, 477] width 57 height 10
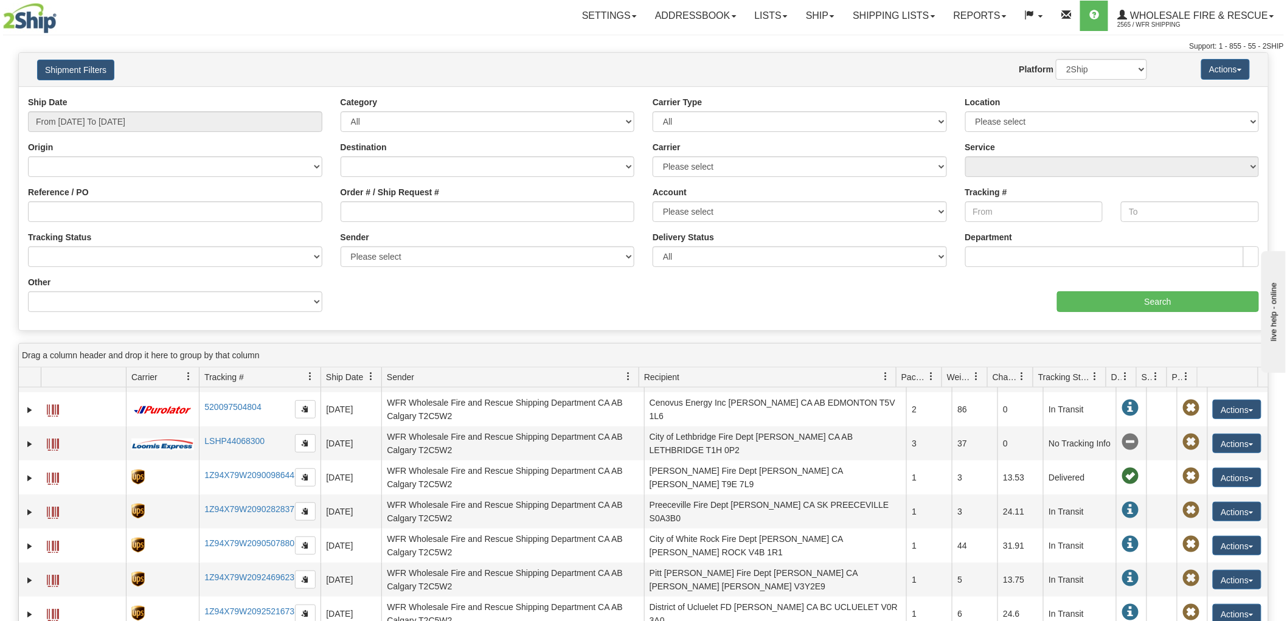
scroll to position [270, 0]
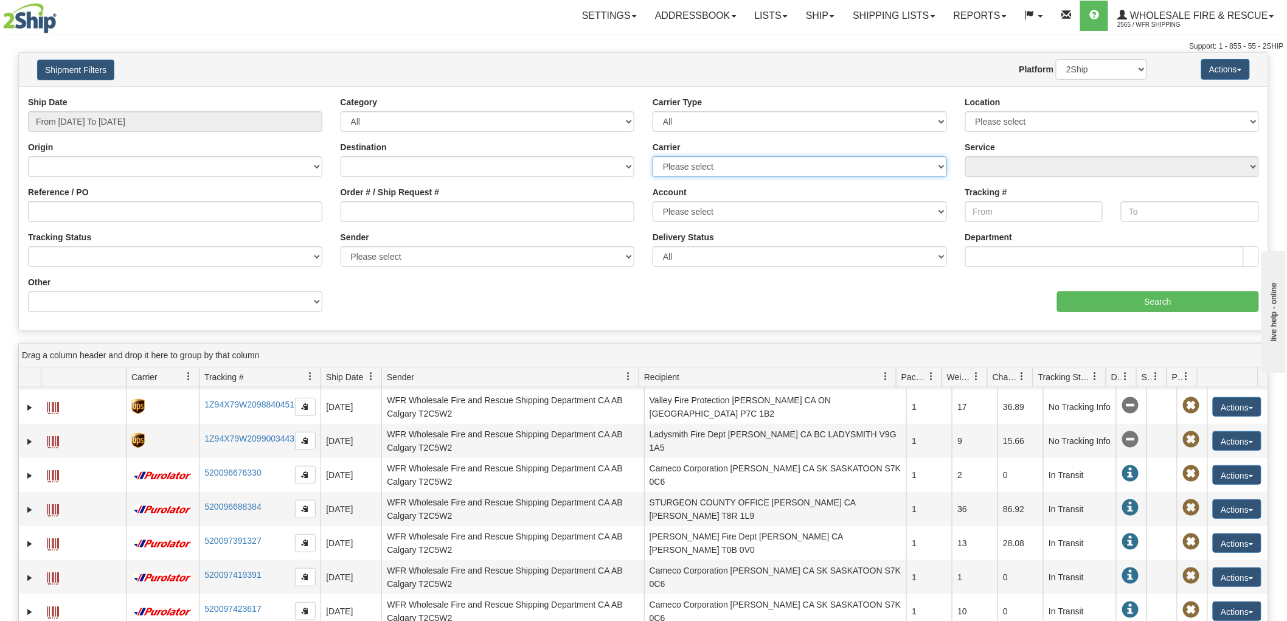
click at [904, 162] on select "Please select 2SHIP LTL Ace Courier Buffalo Air Canada Post Canadian Freightway…" at bounding box center [800, 166] width 294 height 21
select select "11"
click at [653, 156] on select "Please select 2SHIP LTL Ace Courier Buffalo Air Canada Post Canadian Freightway…" at bounding box center [800, 166] width 294 height 21
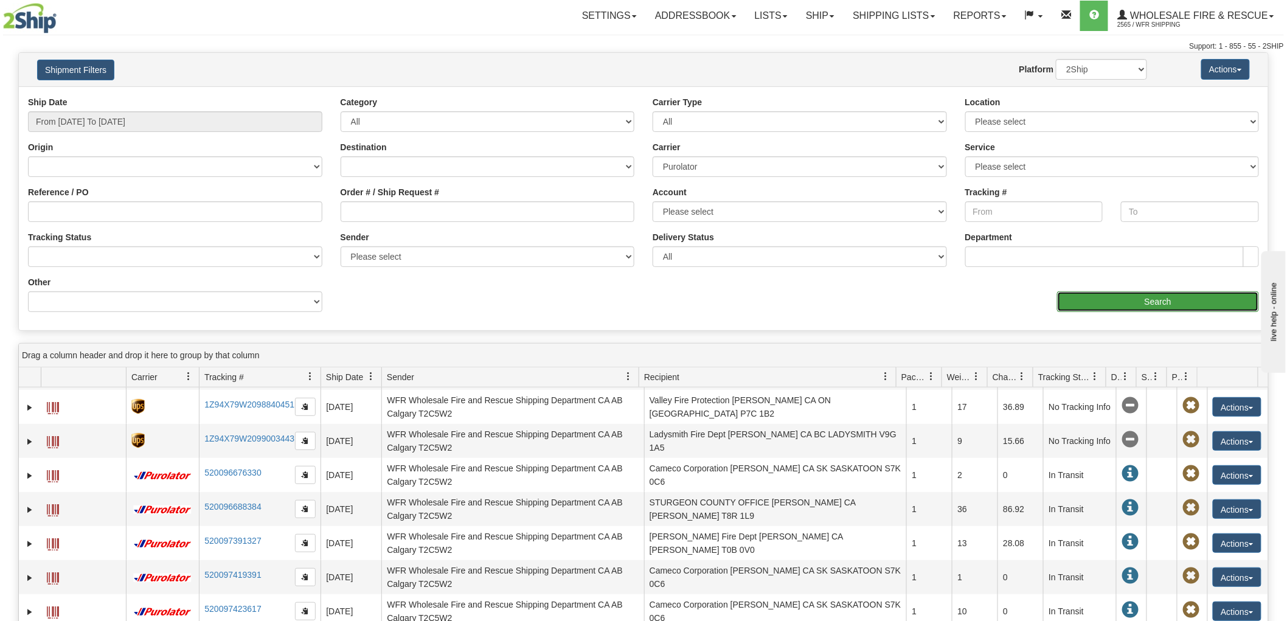
click at [1142, 302] on input "Search" at bounding box center [1158, 301] width 202 height 21
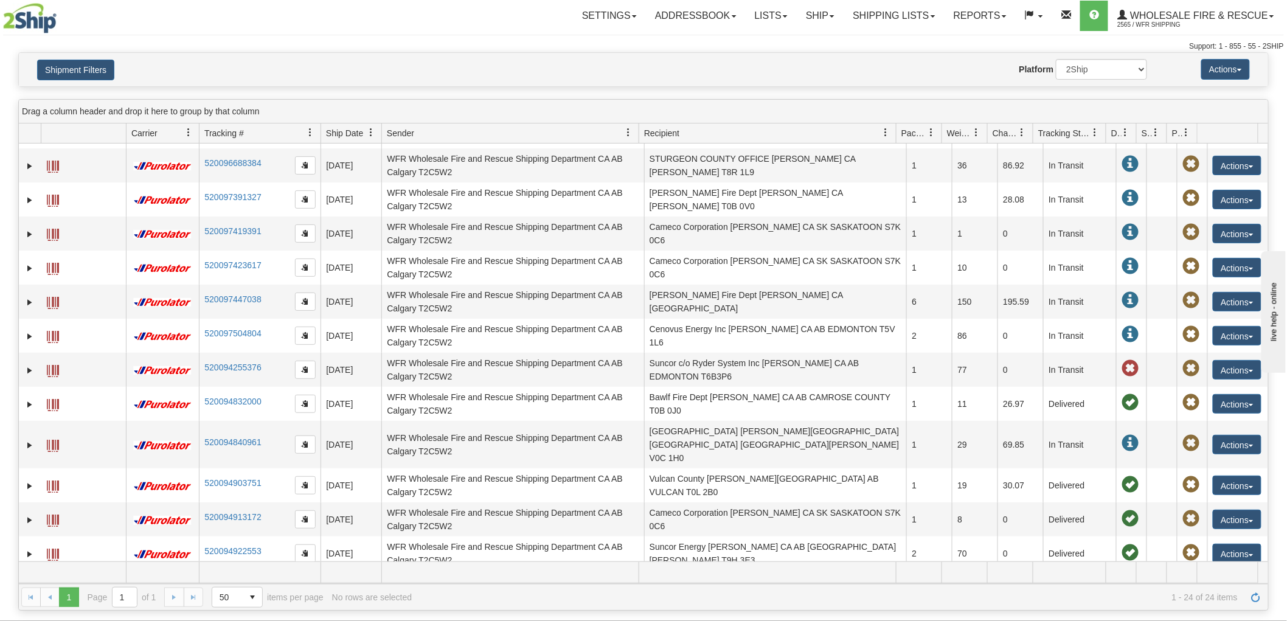
scroll to position [0, 0]
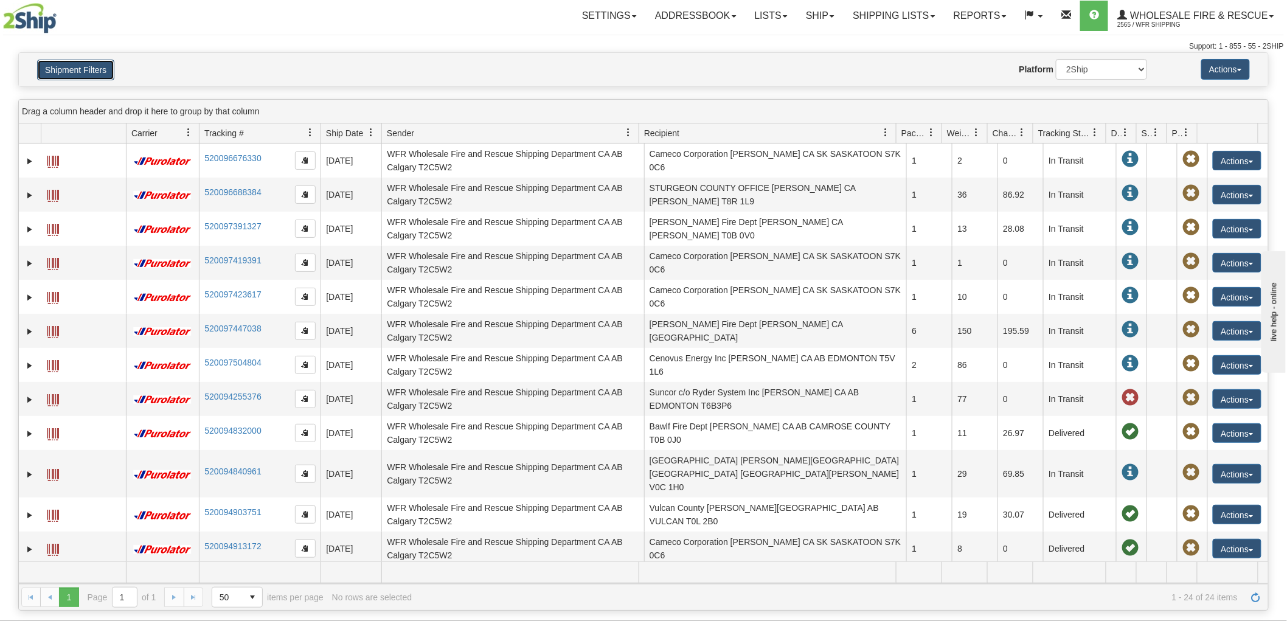
click at [75, 72] on button "Shipment Filters" at bounding box center [75, 70] width 77 height 21
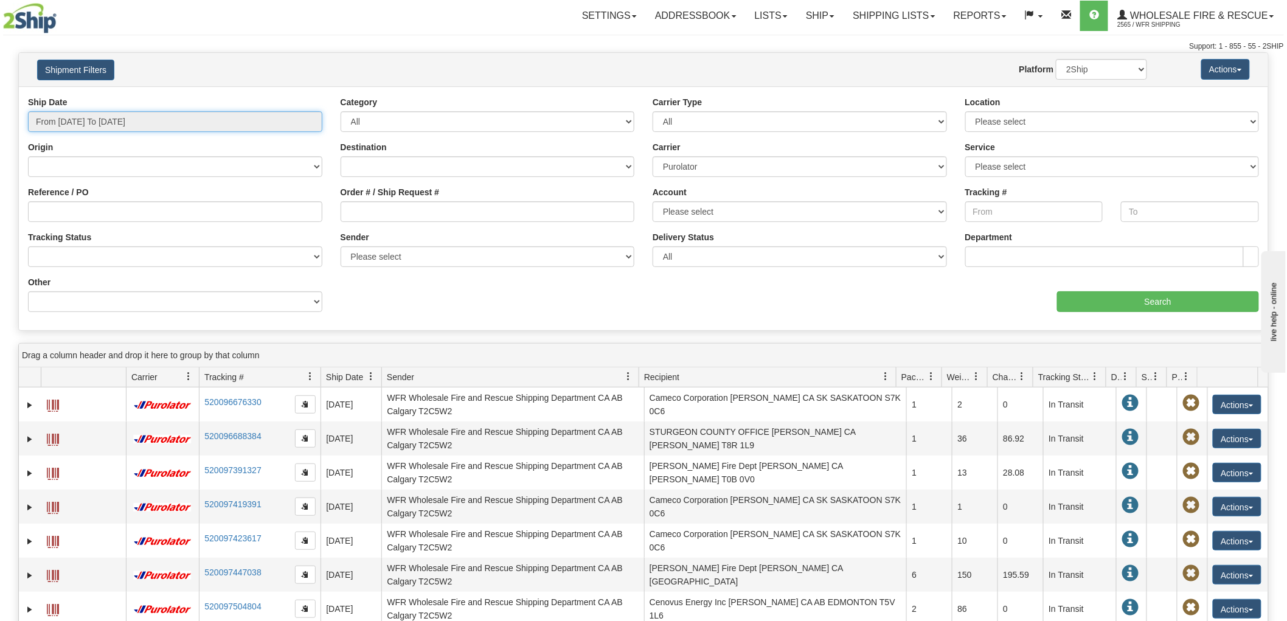
click at [276, 114] on input "From 10/04/2025 To 10/10/2025" at bounding box center [175, 121] width 294 height 21
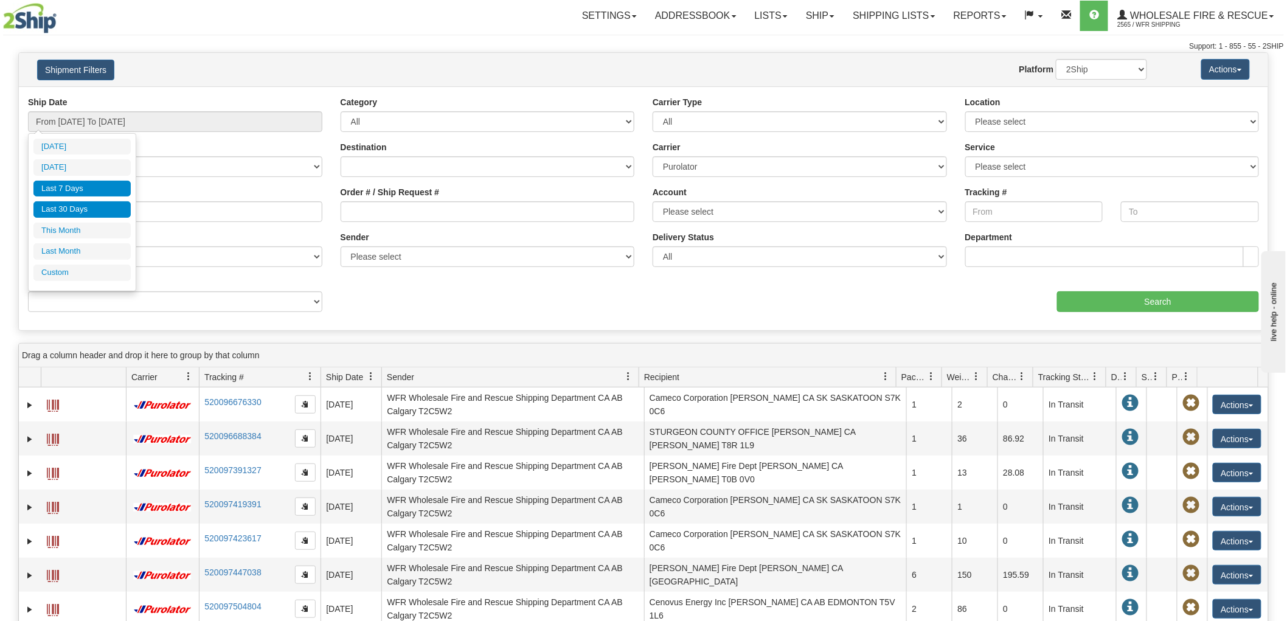
click at [95, 208] on li "Last 30 Days" at bounding box center [81, 209] width 97 height 16
type input "From 09/11/2025 To 10/10/2025"
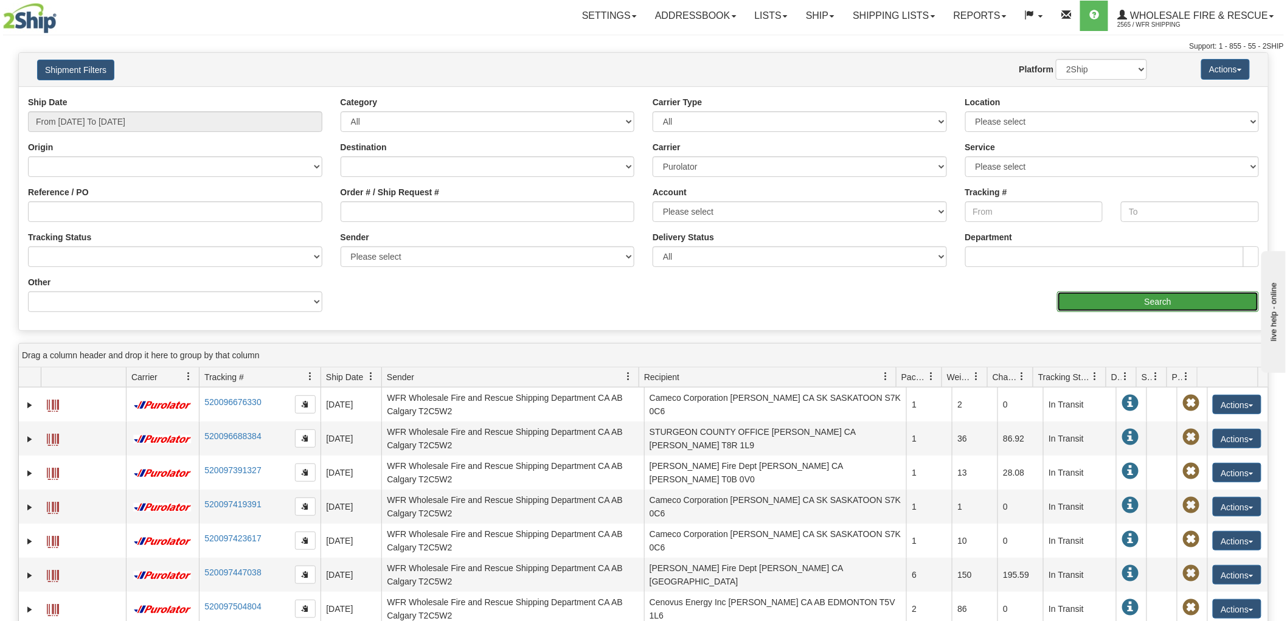
click at [1191, 299] on input "Search" at bounding box center [1158, 301] width 202 height 21
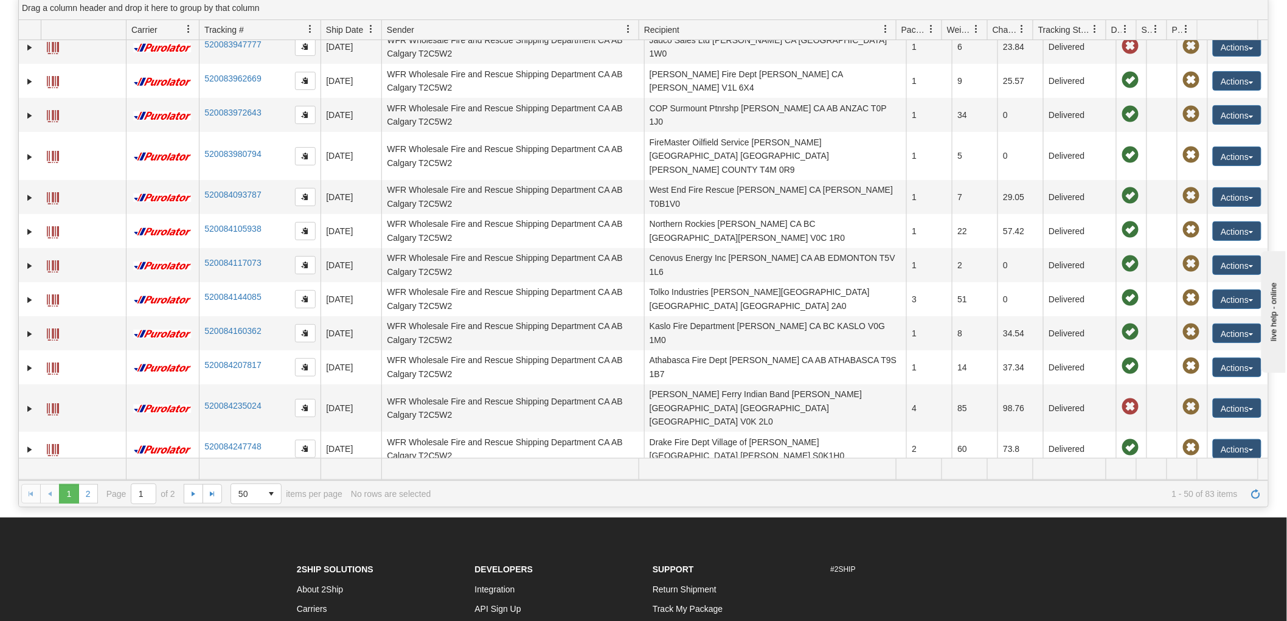
scroll to position [135, 0]
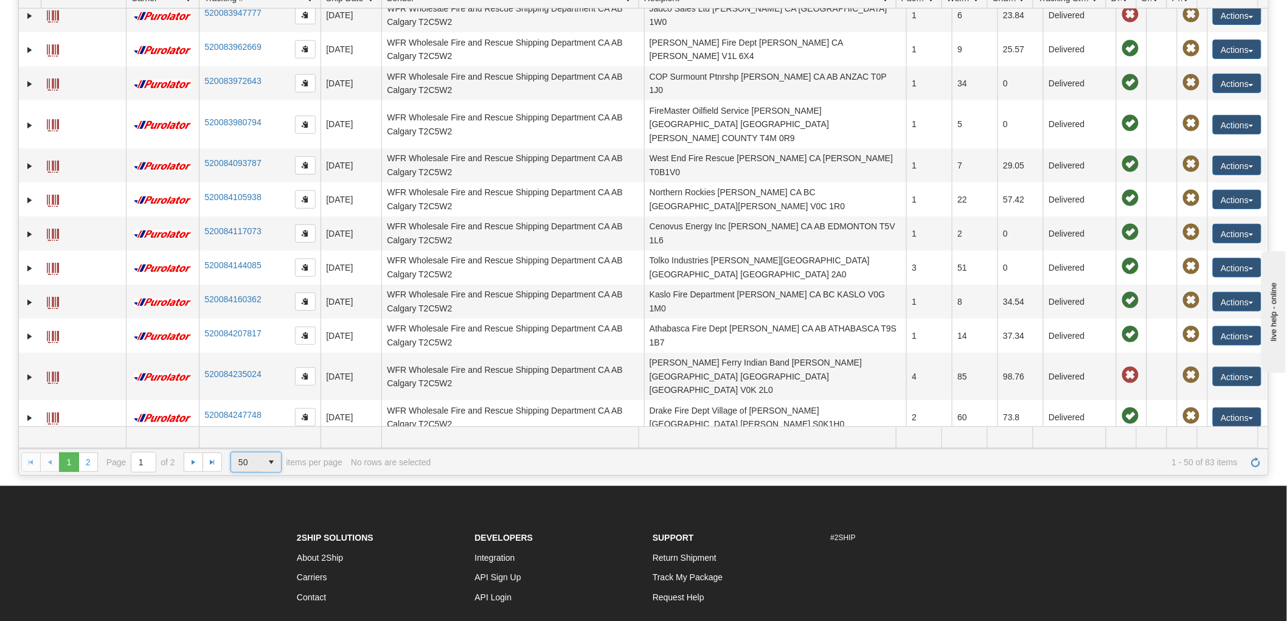
click at [270, 464] on span "select" at bounding box center [270, 461] width 19 height 19
click at [254, 529] on li "500" at bounding box center [256, 533] width 51 height 17
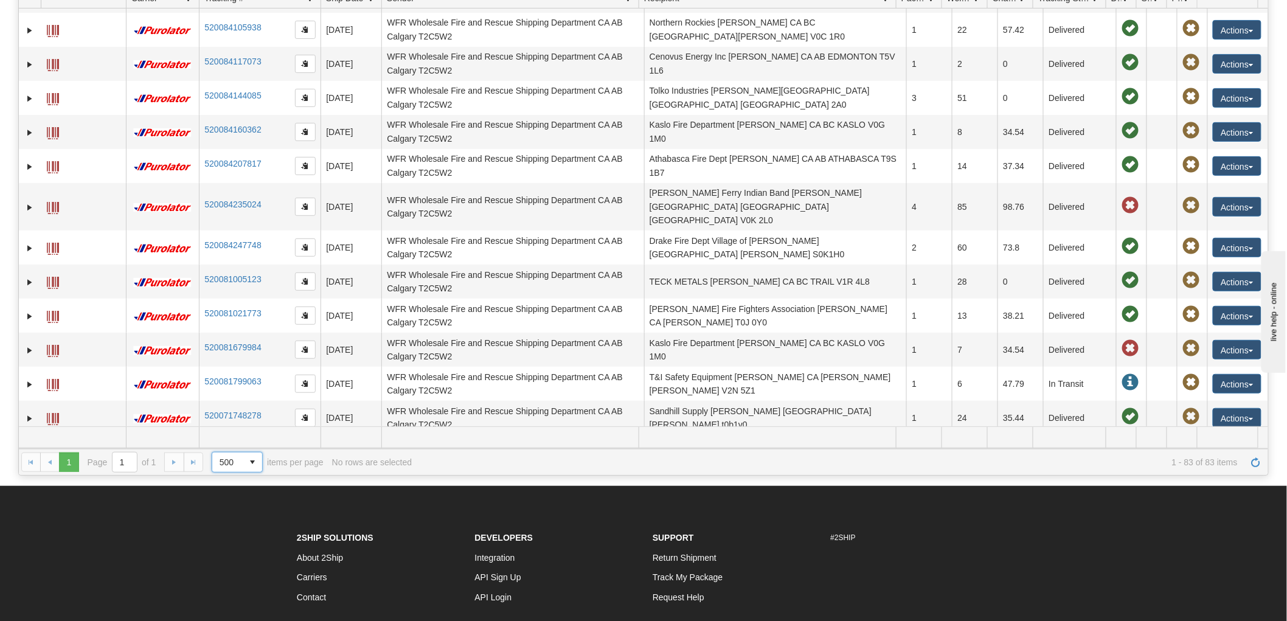
scroll to position [1486, 0]
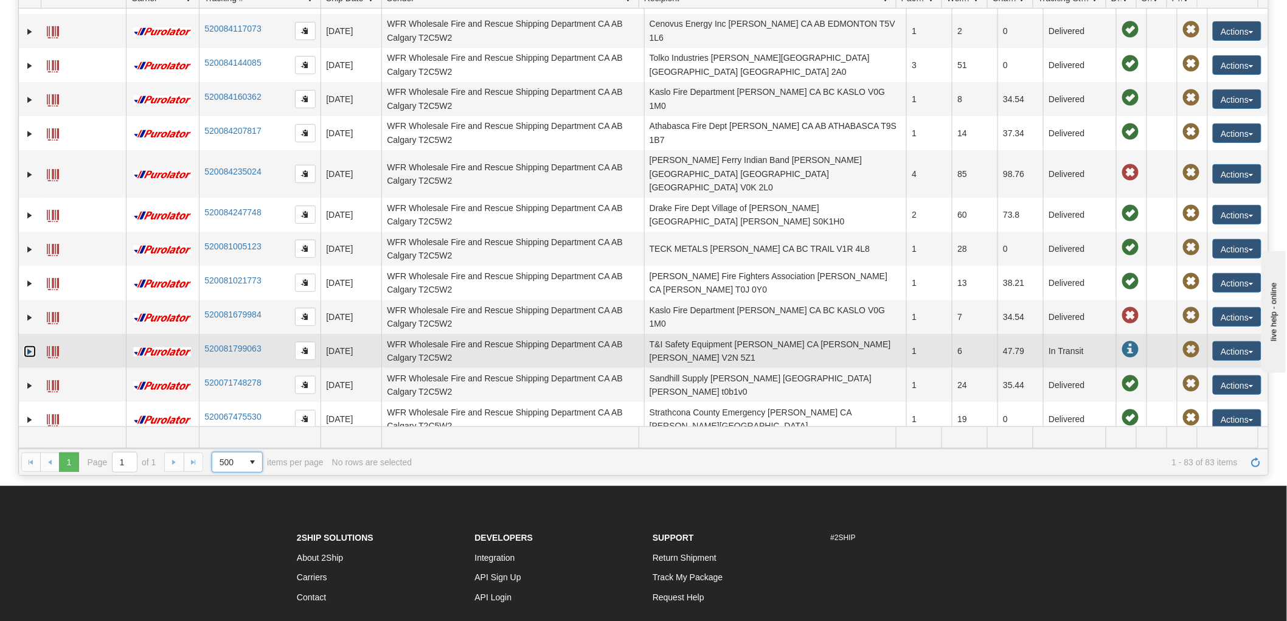
click at [29, 345] on link "Expand" at bounding box center [30, 351] width 12 height 12
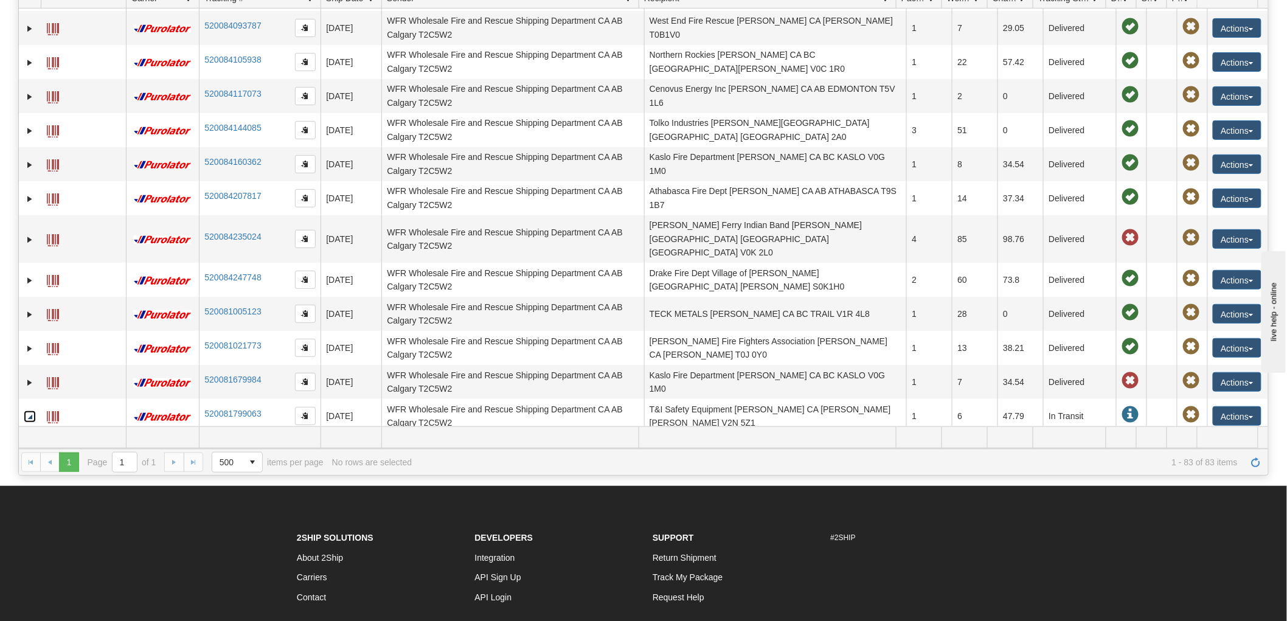
scroll to position [1419, 0]
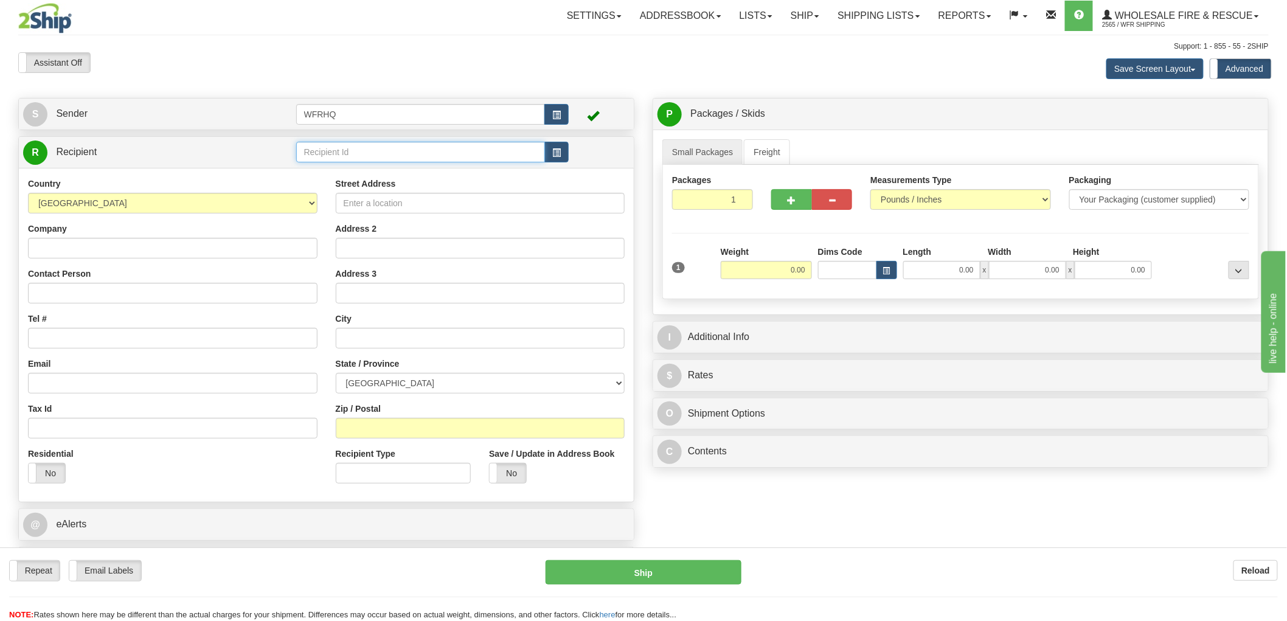
click at [439, 156] on input "text" at bounding box center [420, 152] width 249 height 21
click at [386, 187] on div "LANT7192" at bounding box center [417, 187] width 237 height 13
type input "LANT7192"
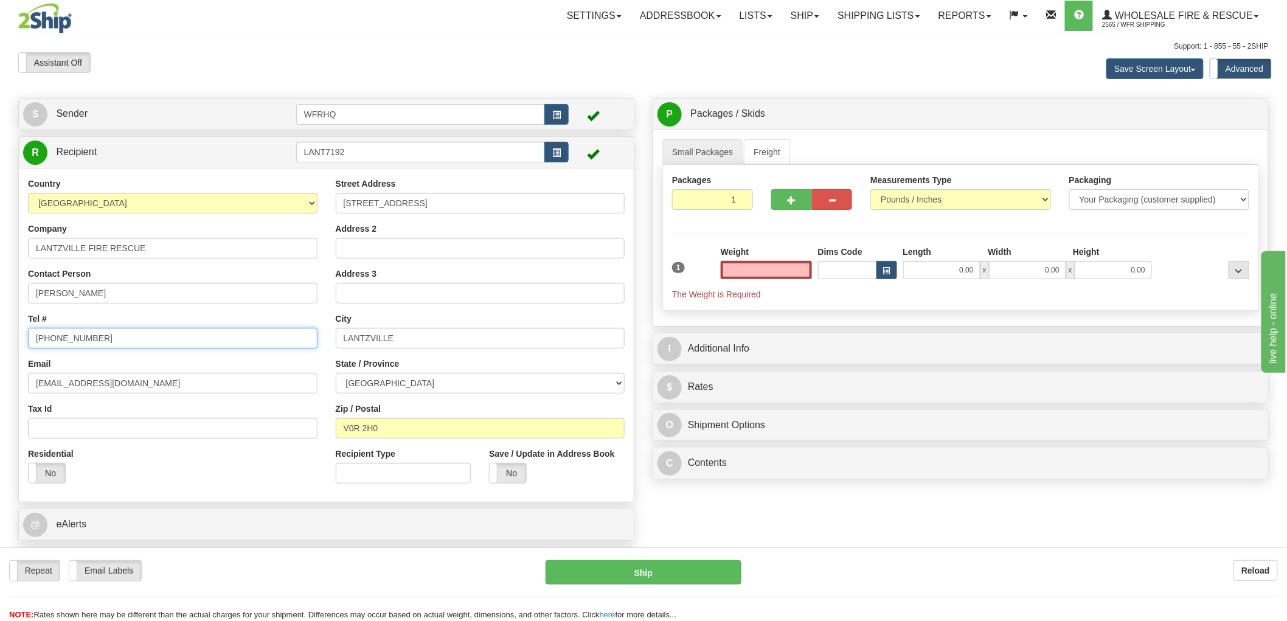
type input "0.00"
drag, startPoint x: 109, startPoint y: 342, endPoint x: 55, endPoint y: 341, distance: 54.7
click at [55, 341] on input "250-390-2811" at bounding box center [172, 338] width 289 height 21
type input "250-246-2199"
drag, startPoint x: 97, startPoint y: 293, endPoint x: -198, endPoint y: 293, distance: 294.9
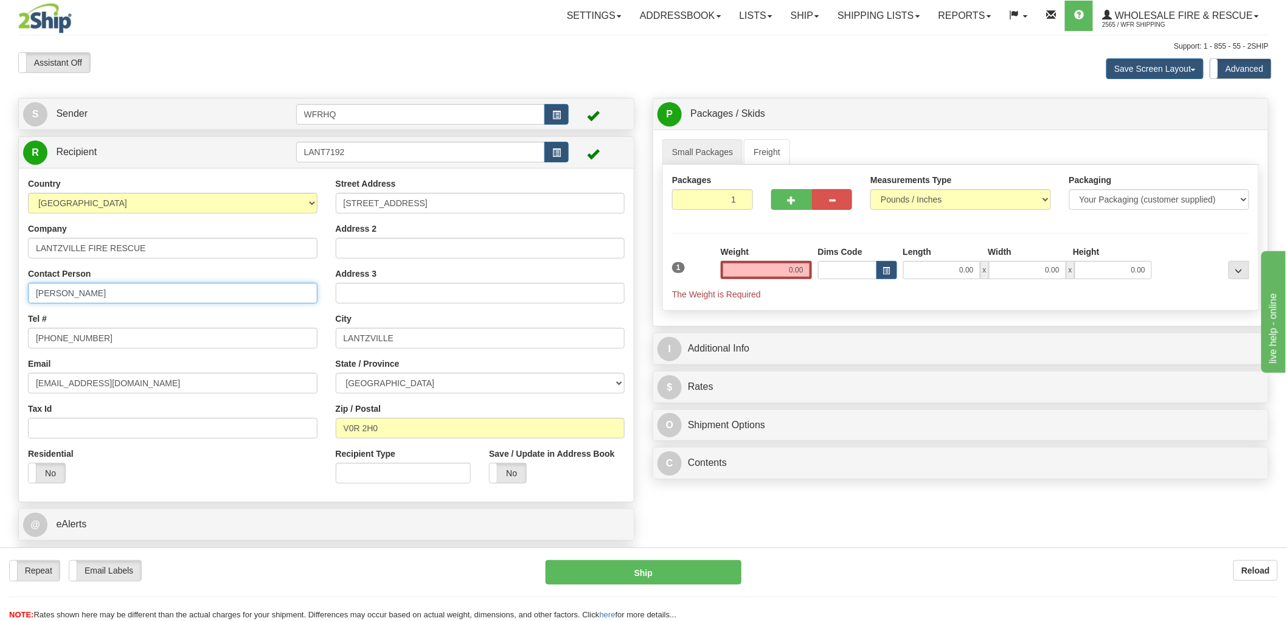
click at [0, 293] on html "Training Course Close Toggle navigation Settings Shipping Preferences New Sende…" at bounding box center [643, 310] width 1287 height 621
type input "Agressive Fire Safety"
click at [787, 272] on input "0.00" at bounding box center [766, 270] width 91 height 18
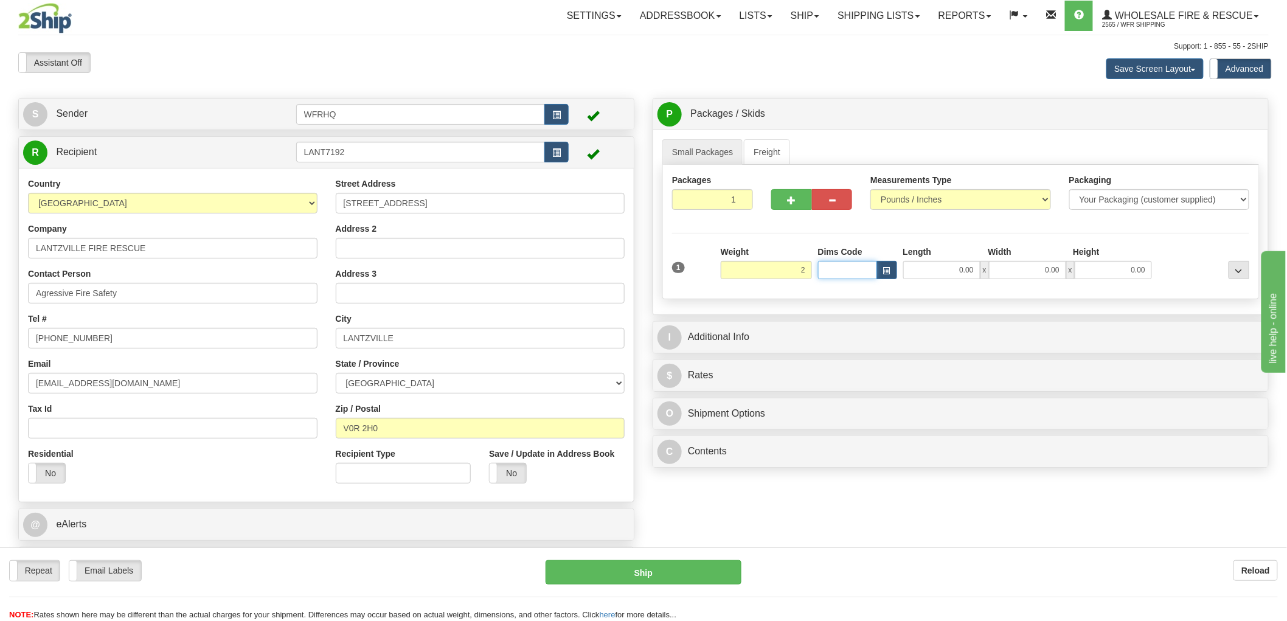
type input "2.00"
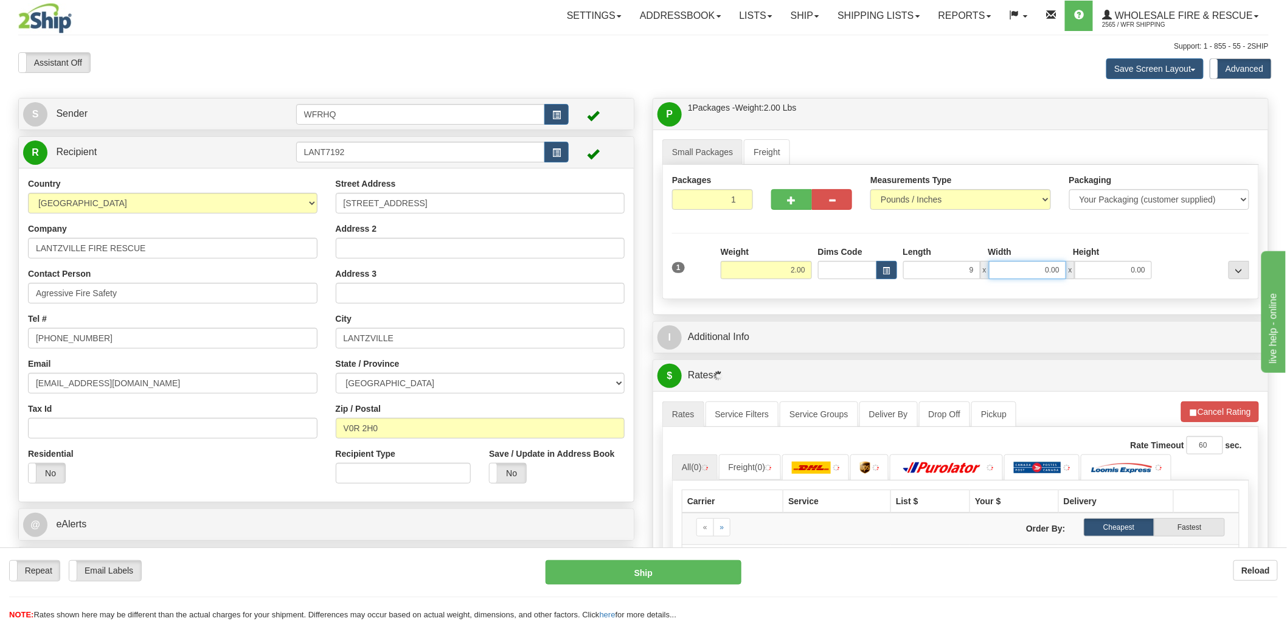
type input "9.00"
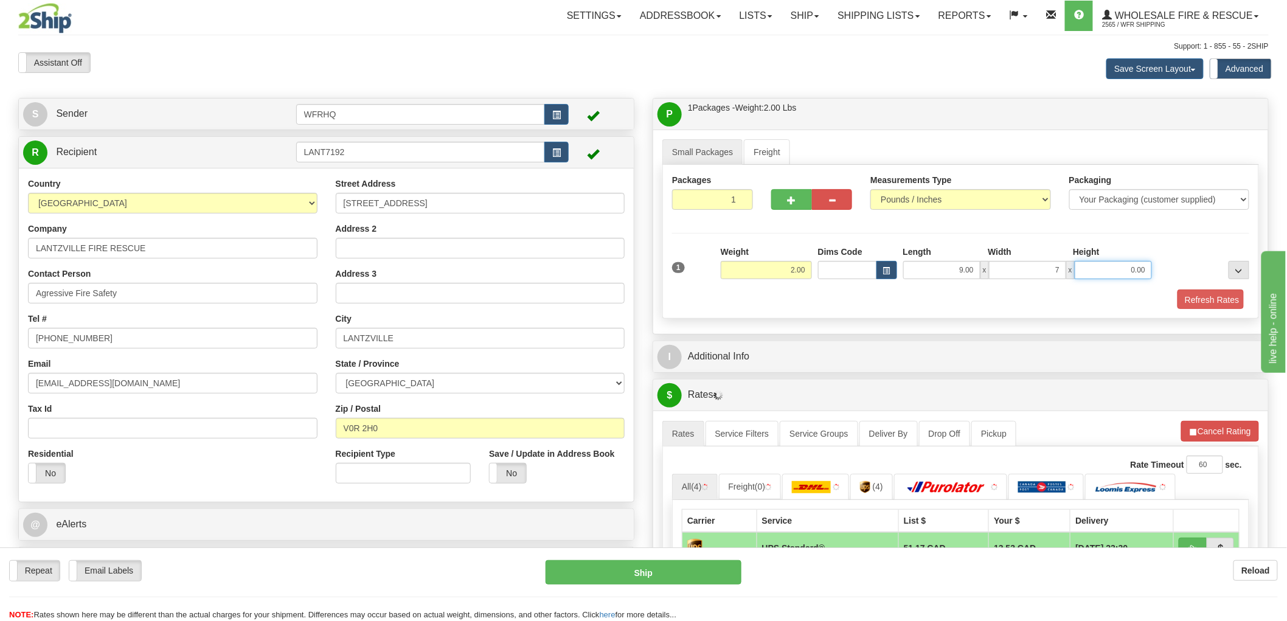
type input "7.00"
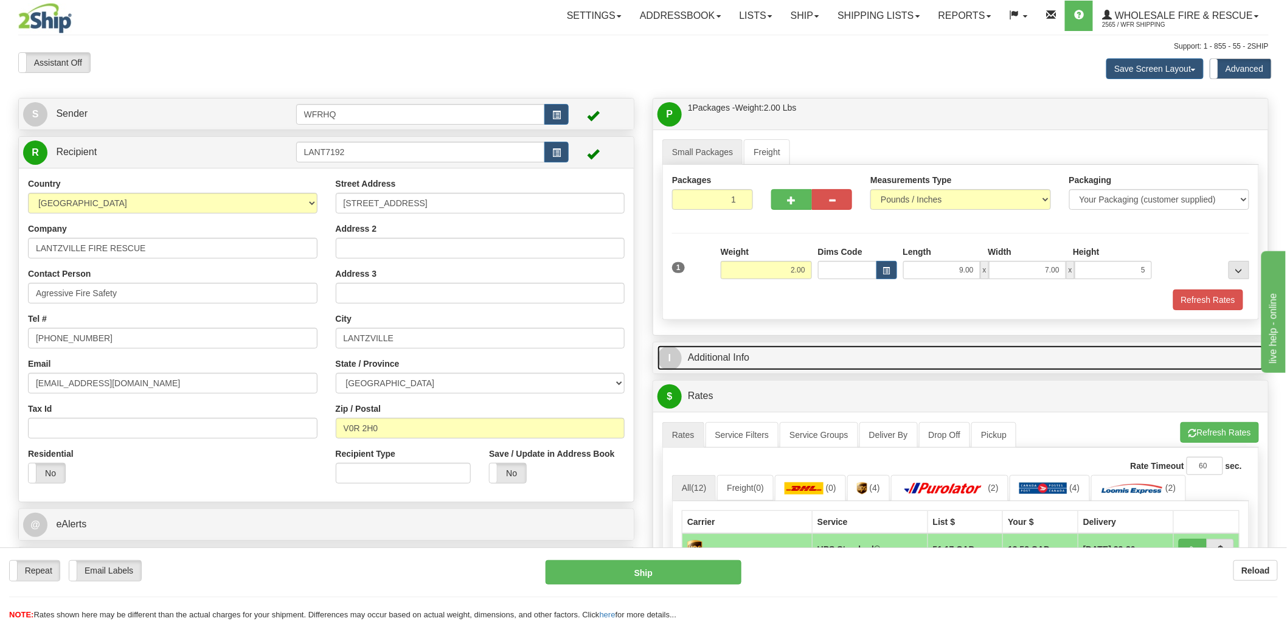
type input "5.00"
click at [715, 361] on link "I Additional Info" at bounding box center [960, 357] width 606 height 25
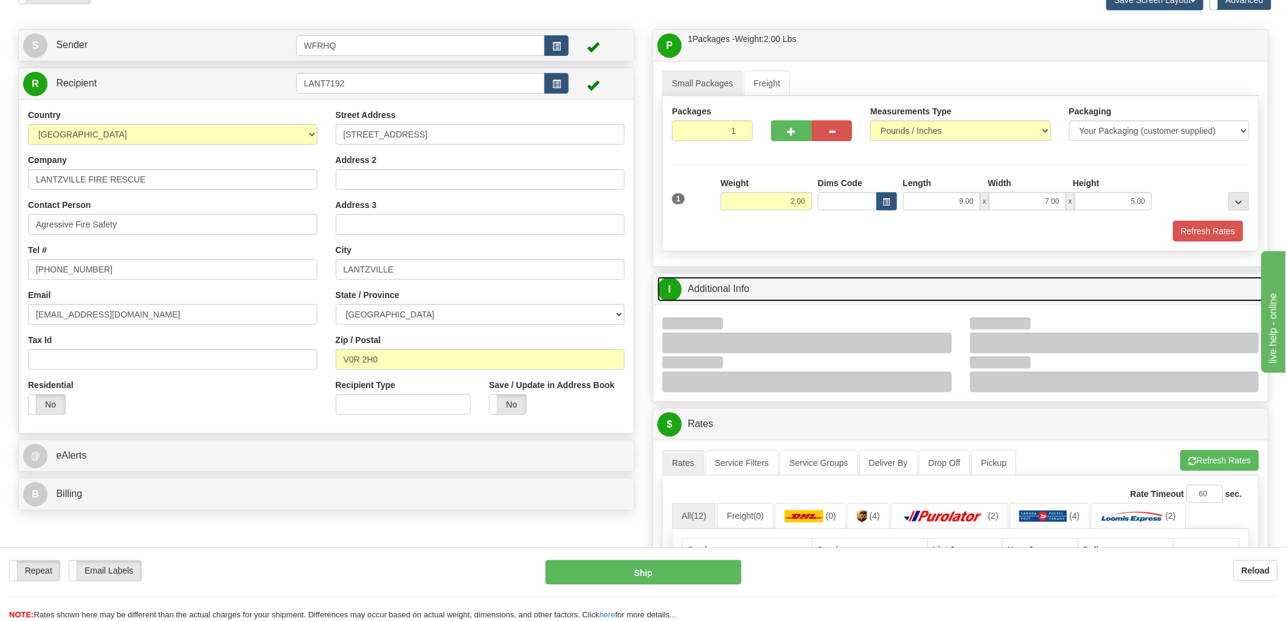
scroll to position [135, 0]
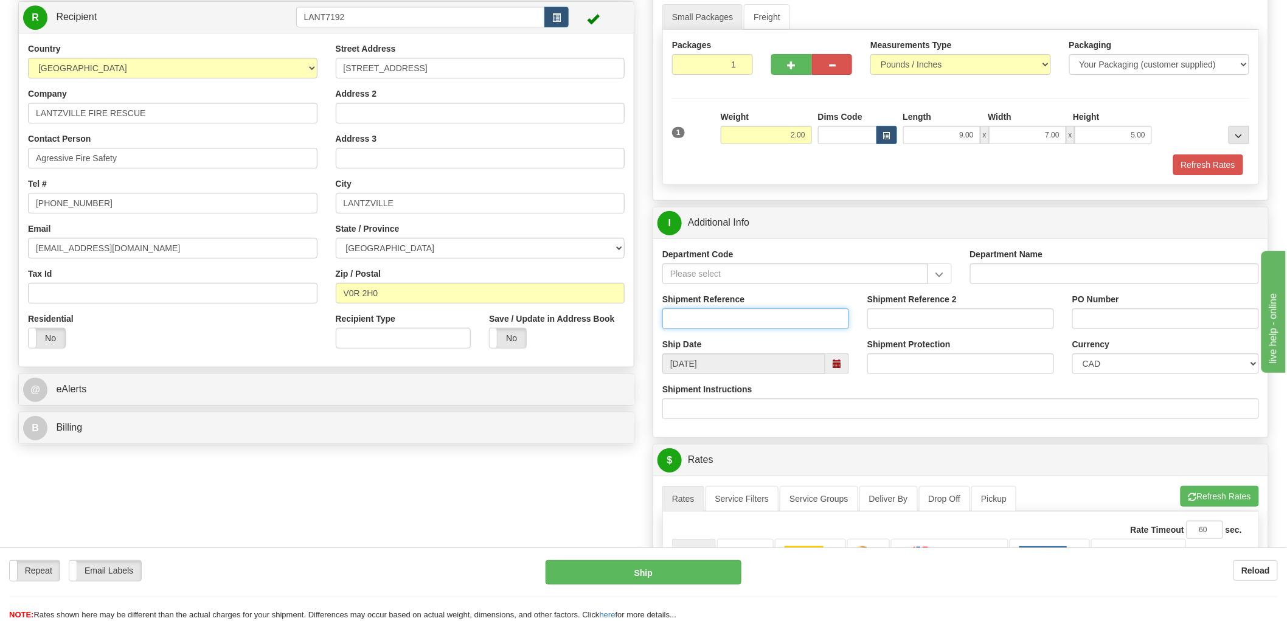
click at [746, 325] on input "Shipment Reference" at bounding box center [755, 318] width 187 height 21
type input "S47569 - 31436"
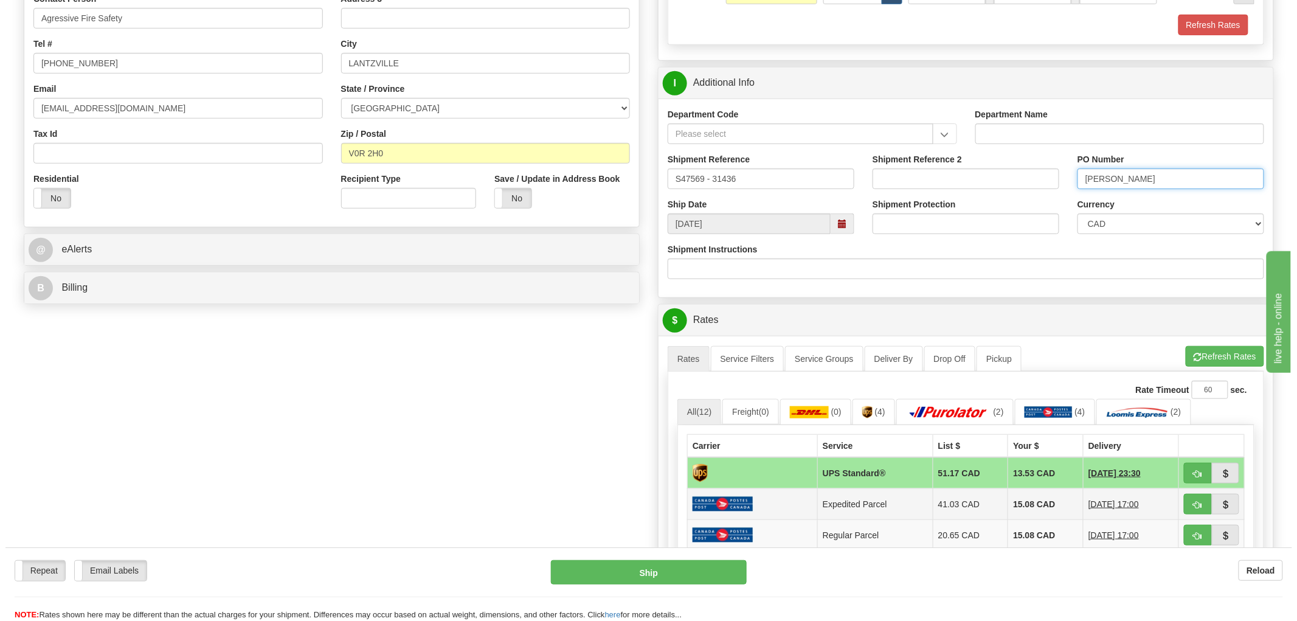
scroll to position [338, 0]
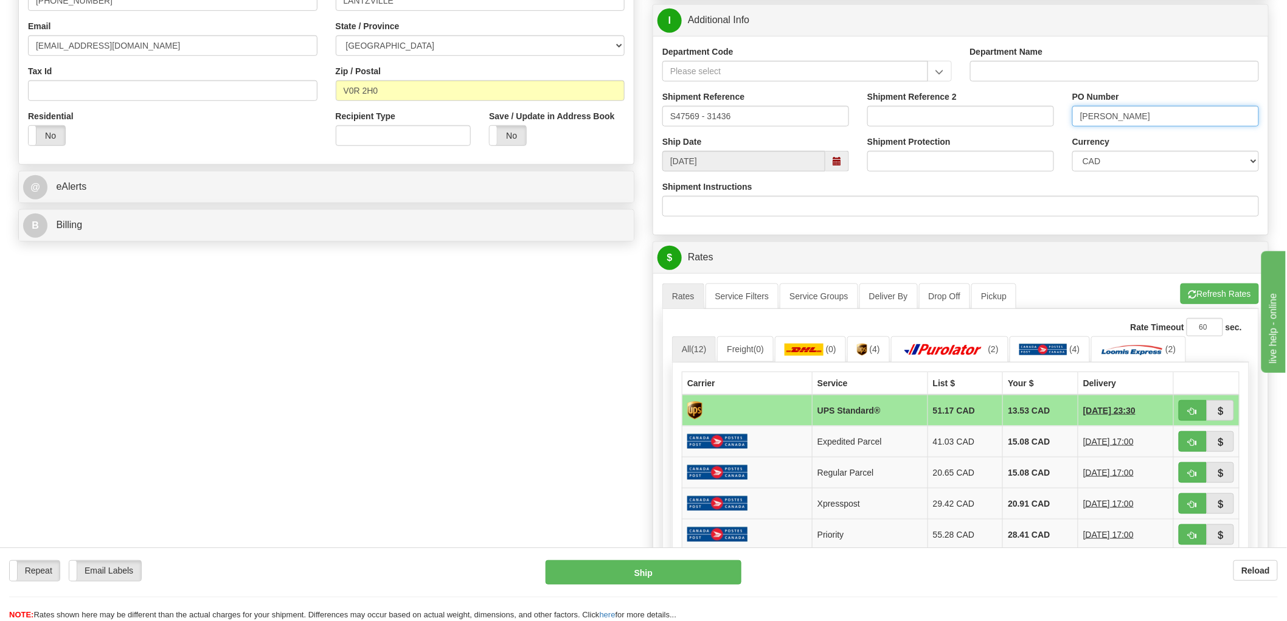
type input "Neil Rukus"
click at [1186, 404] on button "button" at bounding box center [1193, 410] width 28 height 21
type input "11"
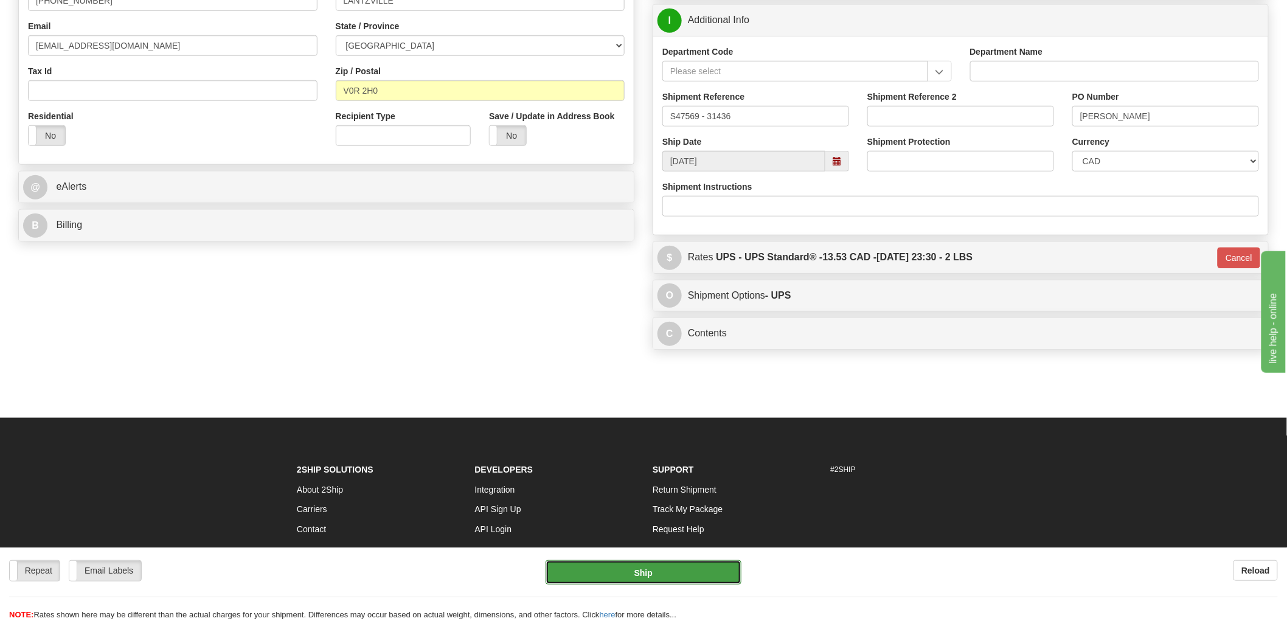
click at [619, 575] on button "Ship" at bounding box center [643, 572] width 196 height 24
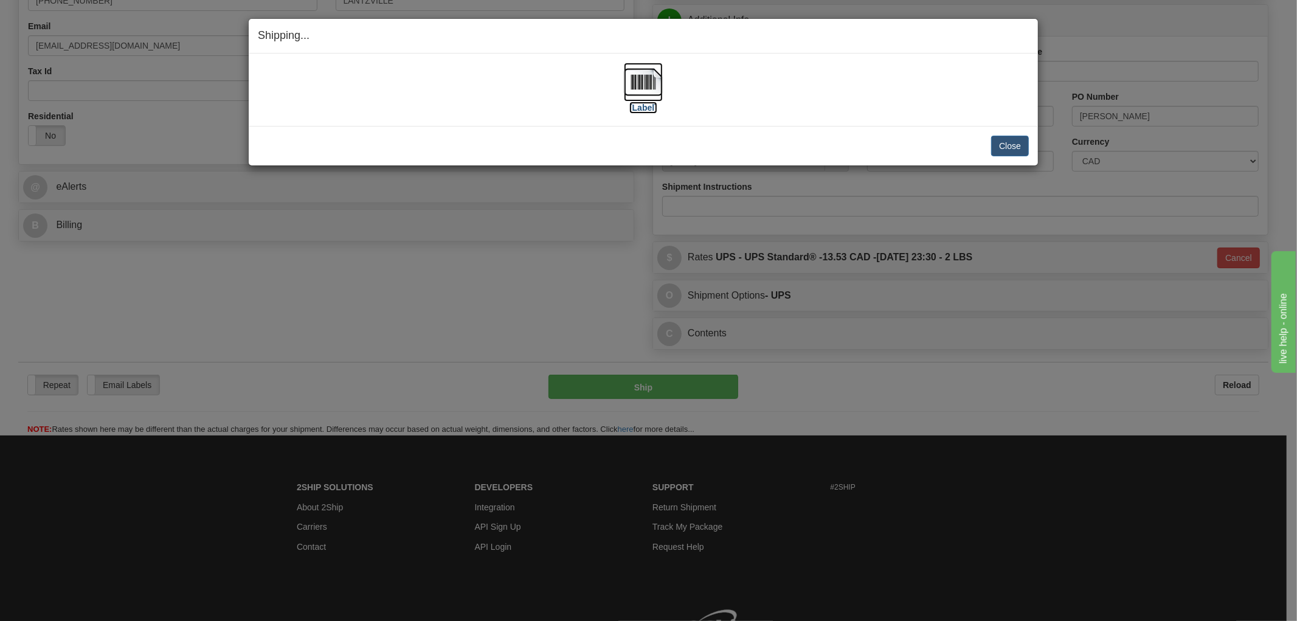
click at [636, 74] on img at bounding box center [643, 82] width 39 height 39
drag, startPoint x: 496, startPoint y: 119, endPoint x: 655, endPoint y: 119, distance: 158.7
click at [496, 119] on div "[Label] IMPORTANT NOTICE Embassy / Consulate / Government Building / Hospital C…" at bounding box center [643, 90] width 789 height 72
click at [1006, 145] on button "Close" at bounding box center [1010, 146] width 38 height 21
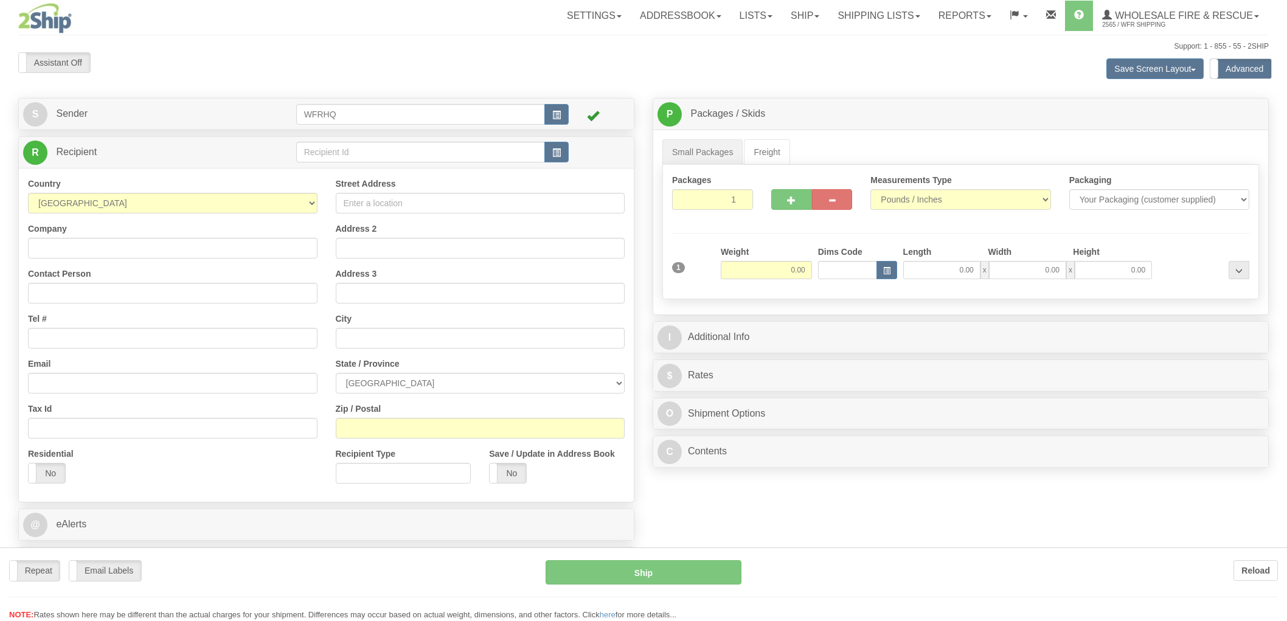
click at [560, 150] on div at bounding box center [643, 310] width 1287 height 621
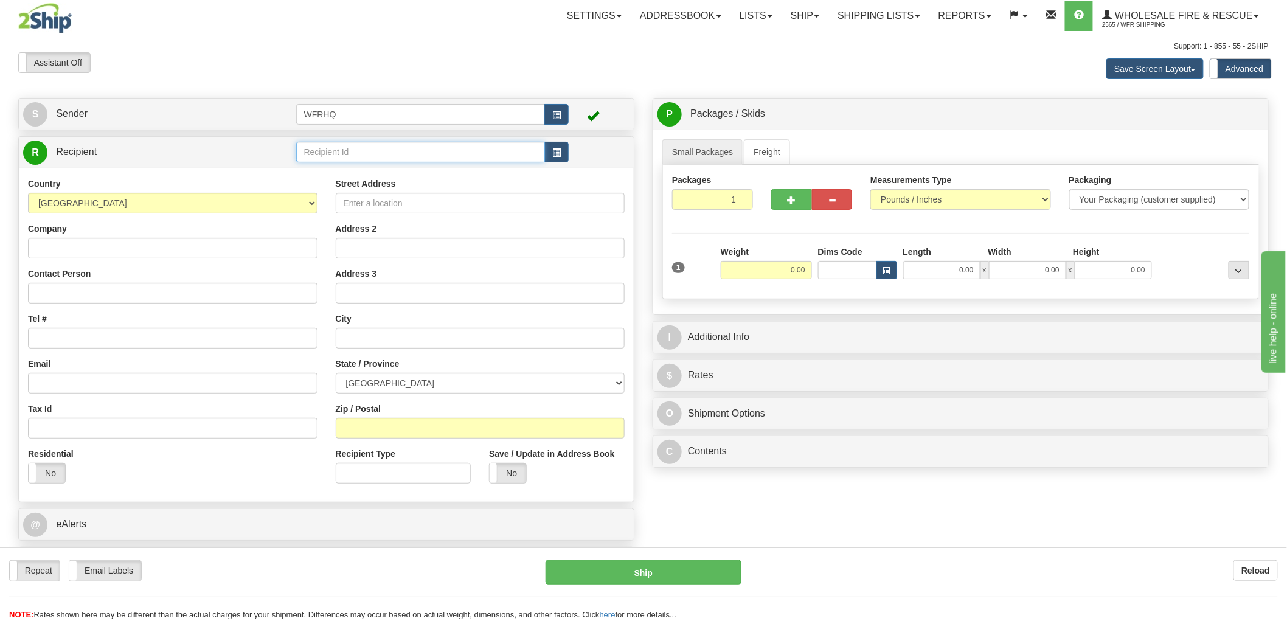
click at [459, 154] on input "text" at bounding box center [420, 152] width 249 height 21
click at [361, 170] on div "COLW3215" at bounding box center [417, 171] width 237 height 13
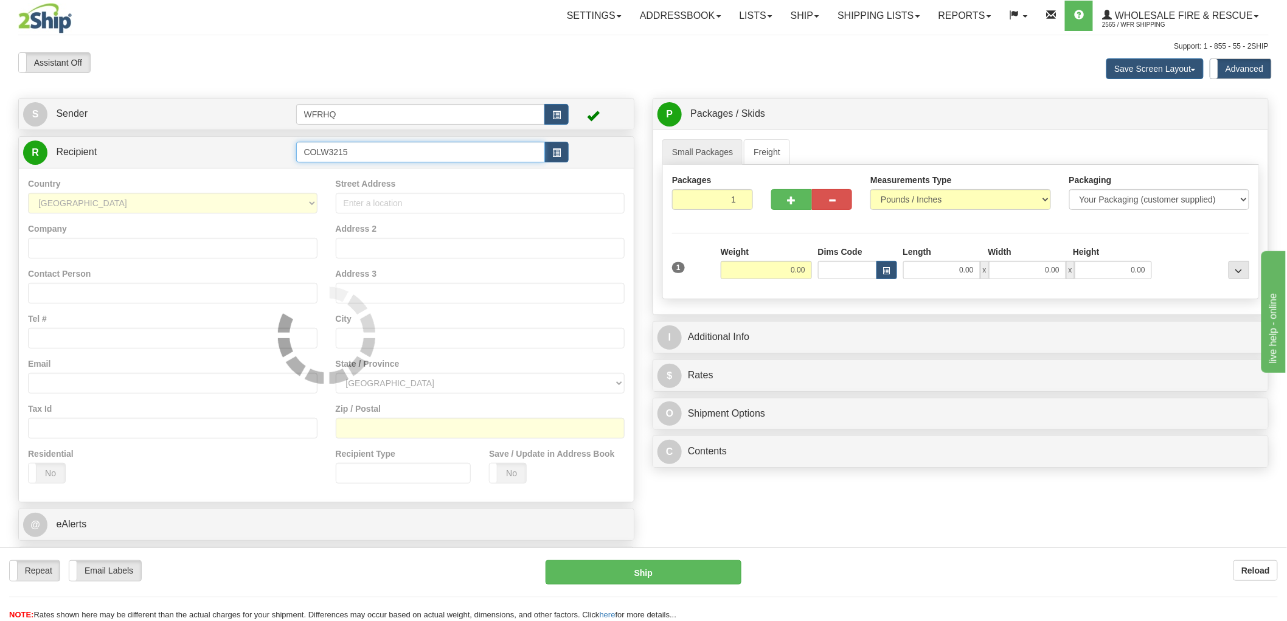
type input "COLW3215"
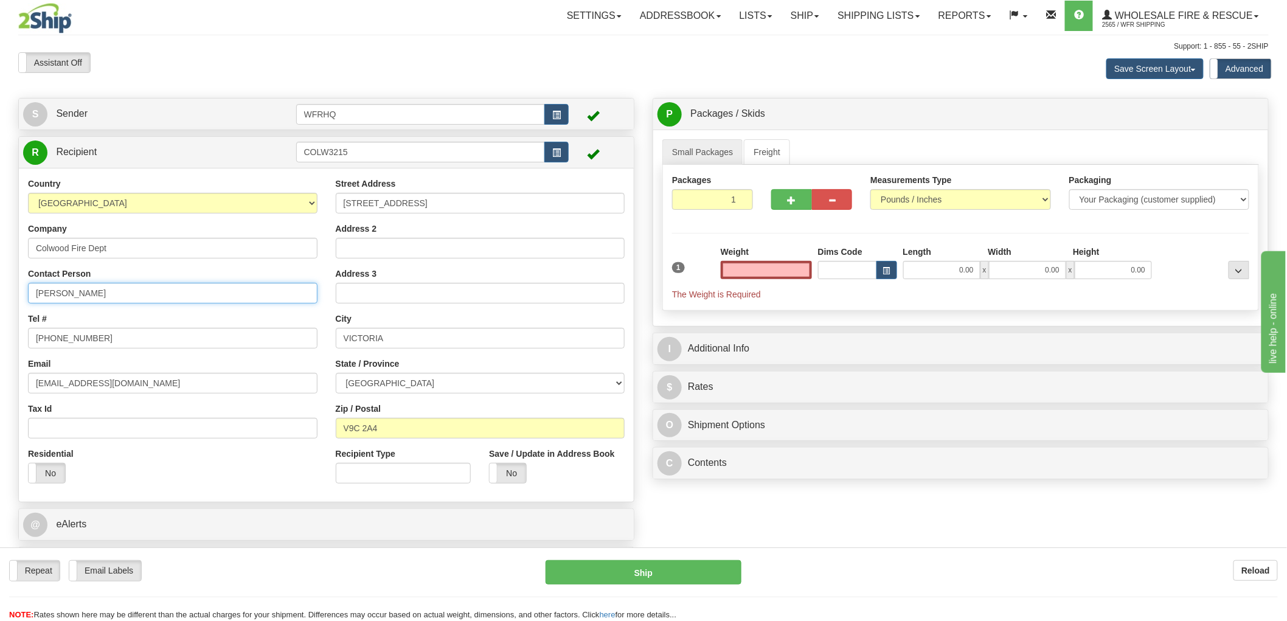
type input "0.00"
drag, startPoint x: 105, startPoint y: 294, endPoint x: -52, endPoint y: 303, distance: 157.2
click at [0, 303] on html "Training Course Close Toggle navigation Settings Shipping Preferences New Sende…" at bounding box center [643, 310] width 1287 height 621
type input "[PERSON_NAME]"
drag, startPoint x: 125, startPoint y: 387, endPoint x: -15, endPoint y: 385, distance: 140.5
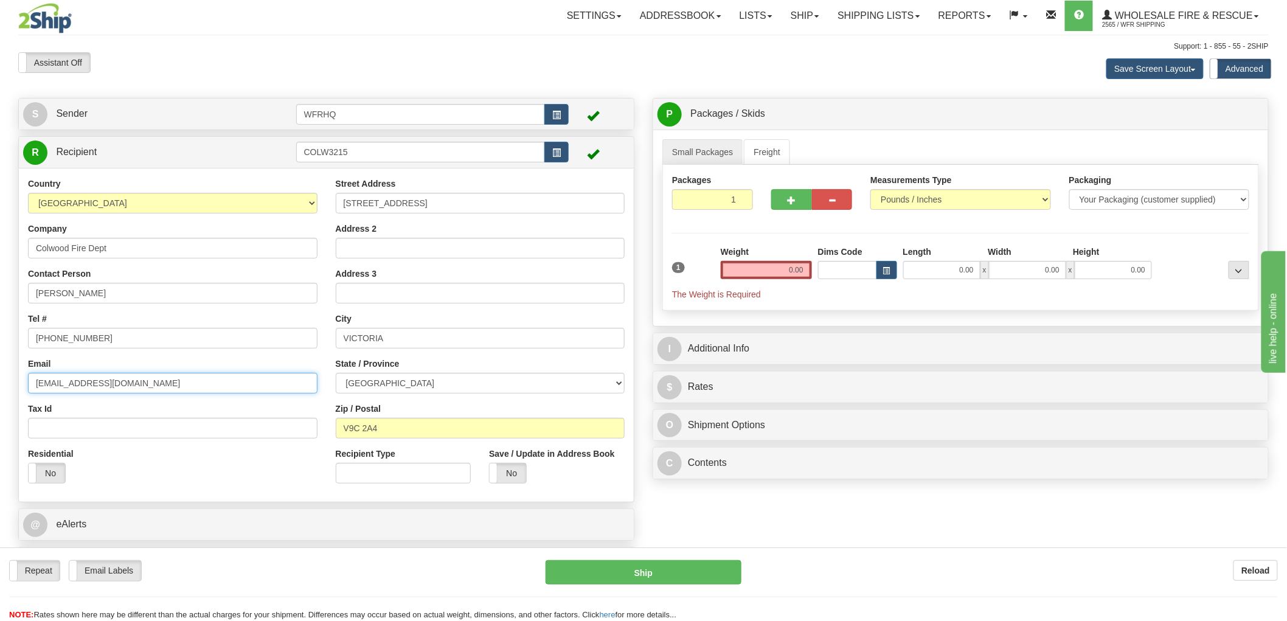
click at [0, 385] on html "Training Course Close Toggle navigation Settings Shipping Preferences New Sende…" at bounding box center [643, 310] width 1287 height 621
paste input "jpettigre"
type input "[EMAIL_ADDRESS][DOMAIN_NAME]"
click at [776, 272] on input "0.00" at bounding box center [766, 270] width 91 height 18
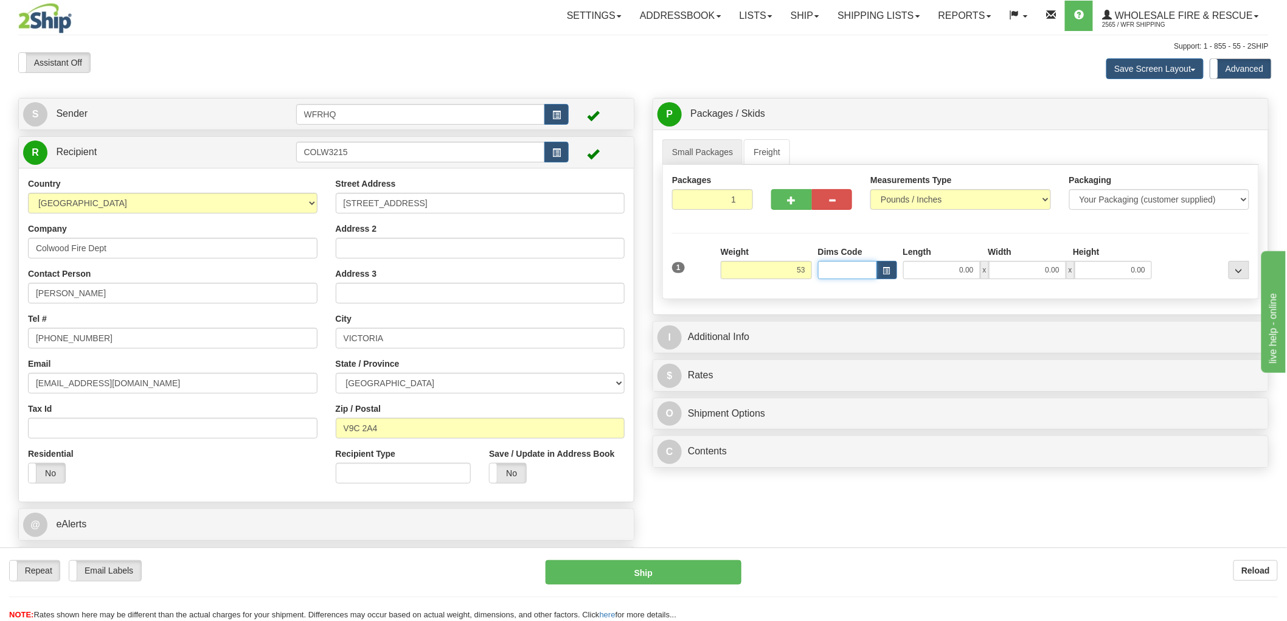
type input "53.00"
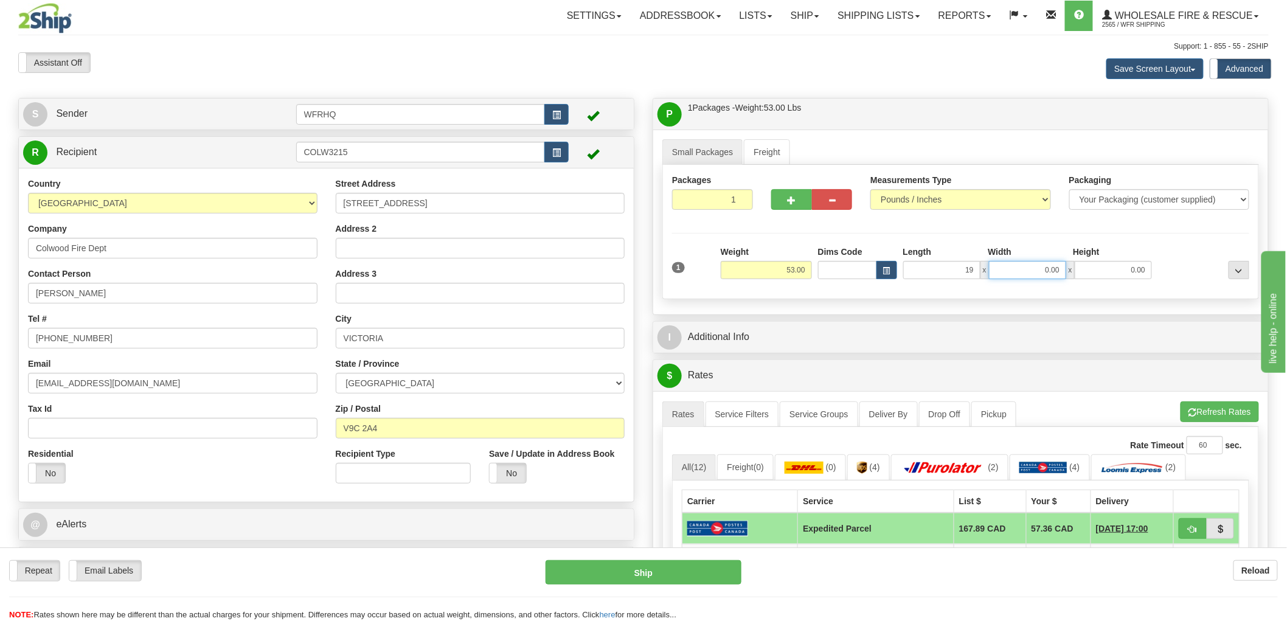
type input "19.00"
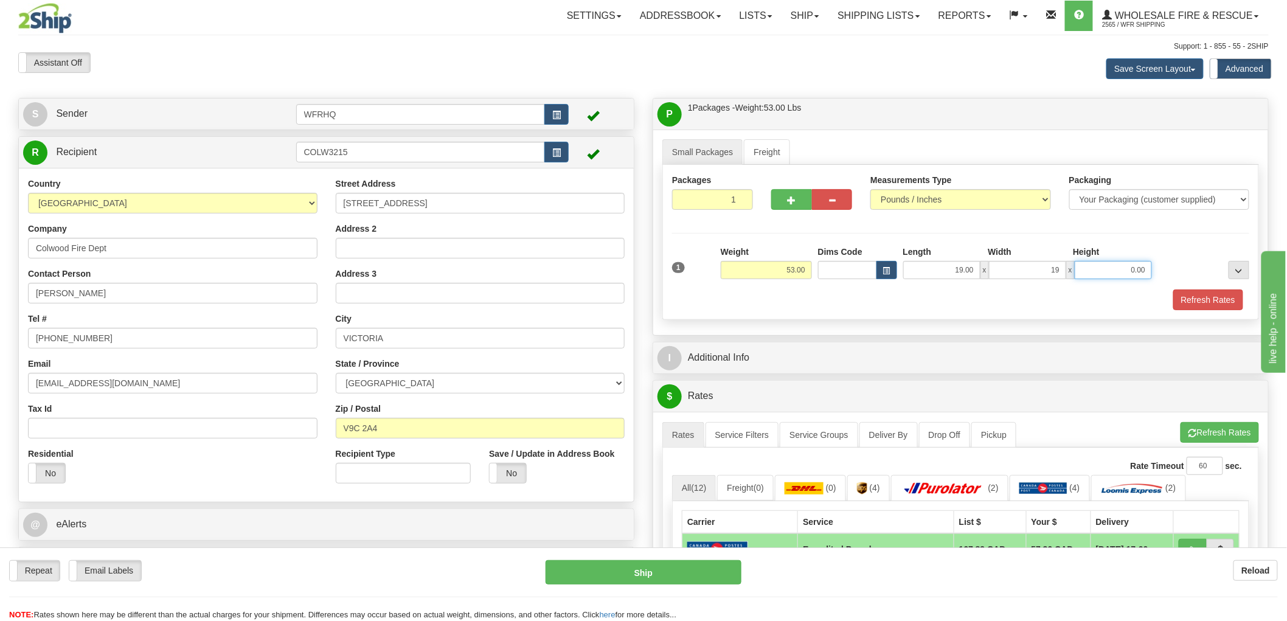
type input "19.00"
type input "13.00"
click at [786, 202] on button "button" at bounding box center [791, 199] width 41 height 21
radio input "true"
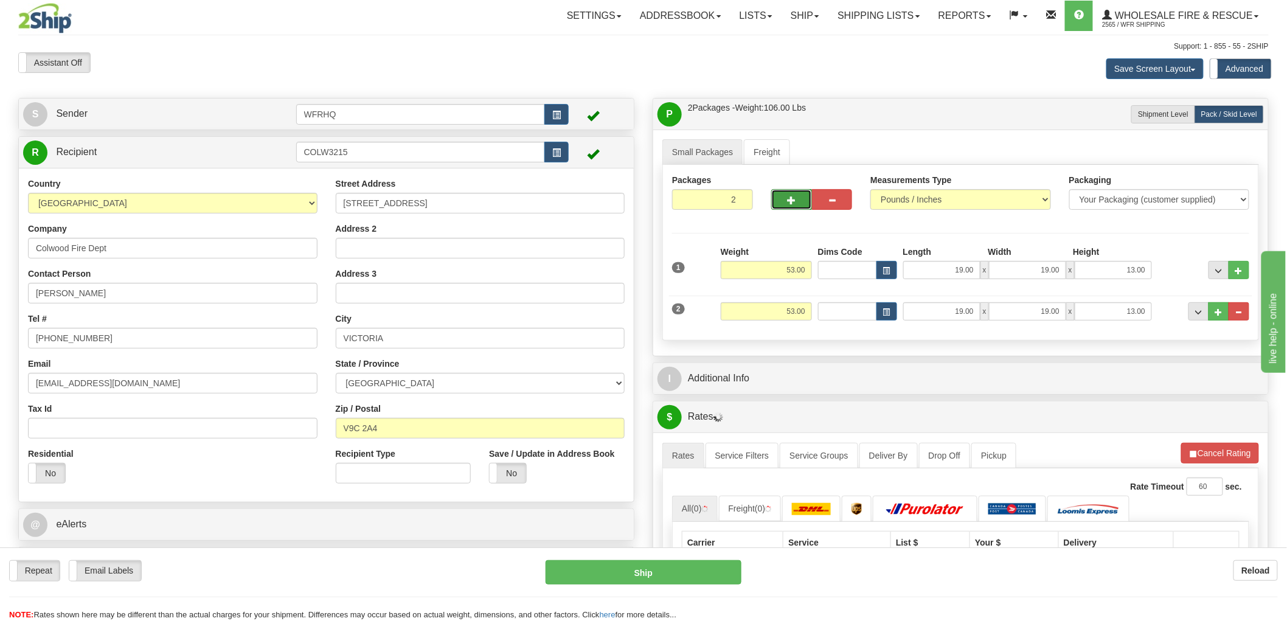
click at [786, 202] on button "button" at bounding box center [791, 199] width 41 height 21
type input "3"
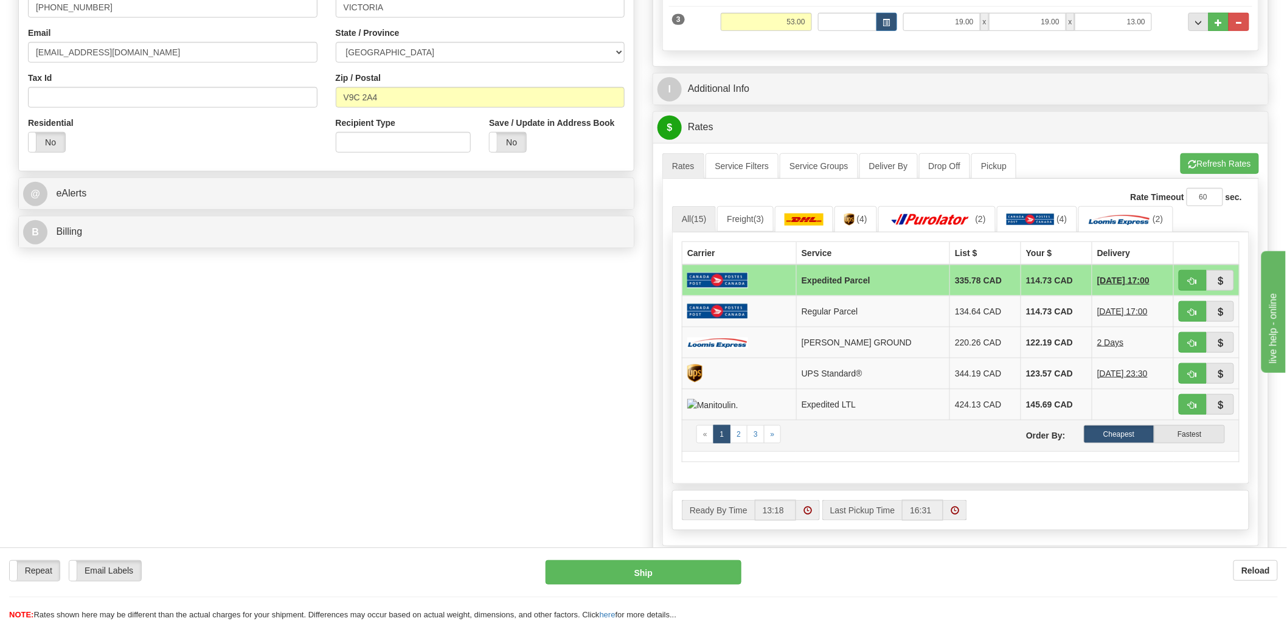
scroll to position [338, 0]
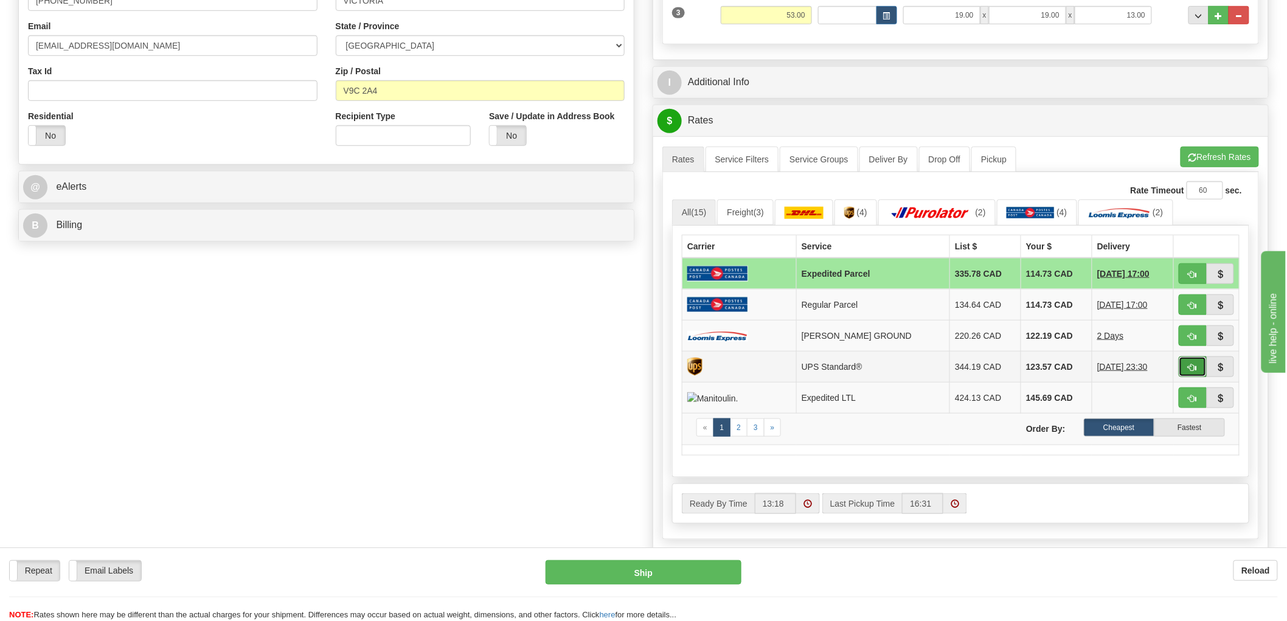
click at [1194, 362] on button "button" at bounding box center [1193, 366] width 28 height 21
type input "11"
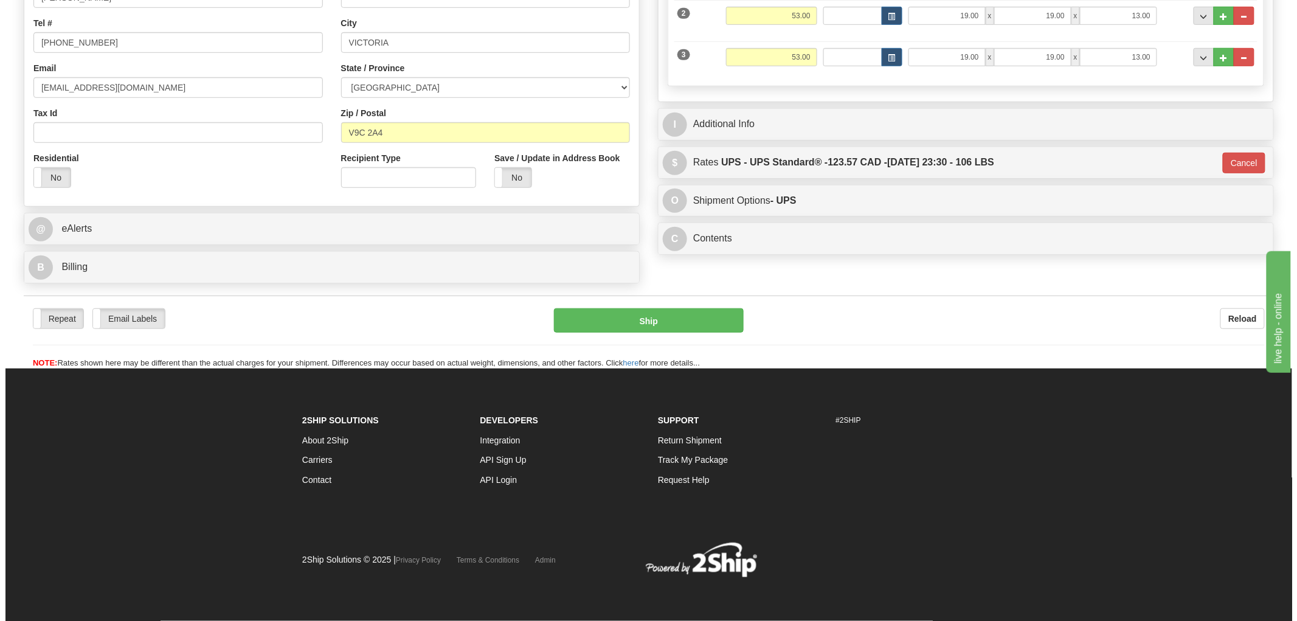
scroll to position [297, 0]
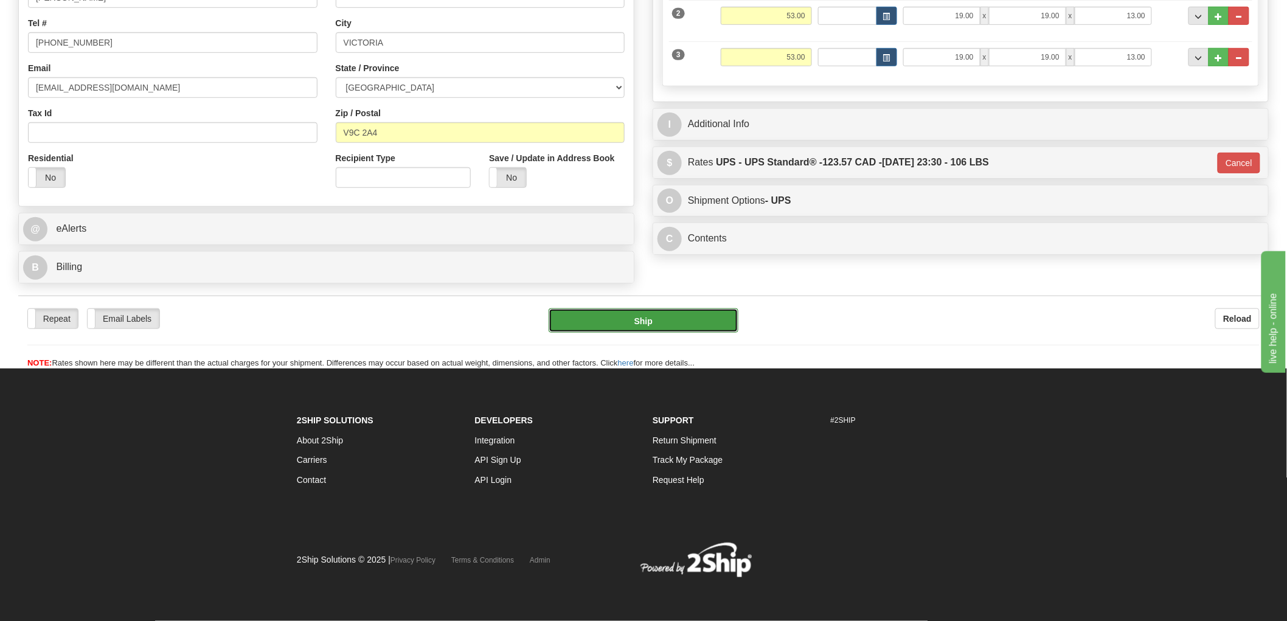
click at [640, 324] on button "Ship" at bounding box center [644, 320] width 190 height 24
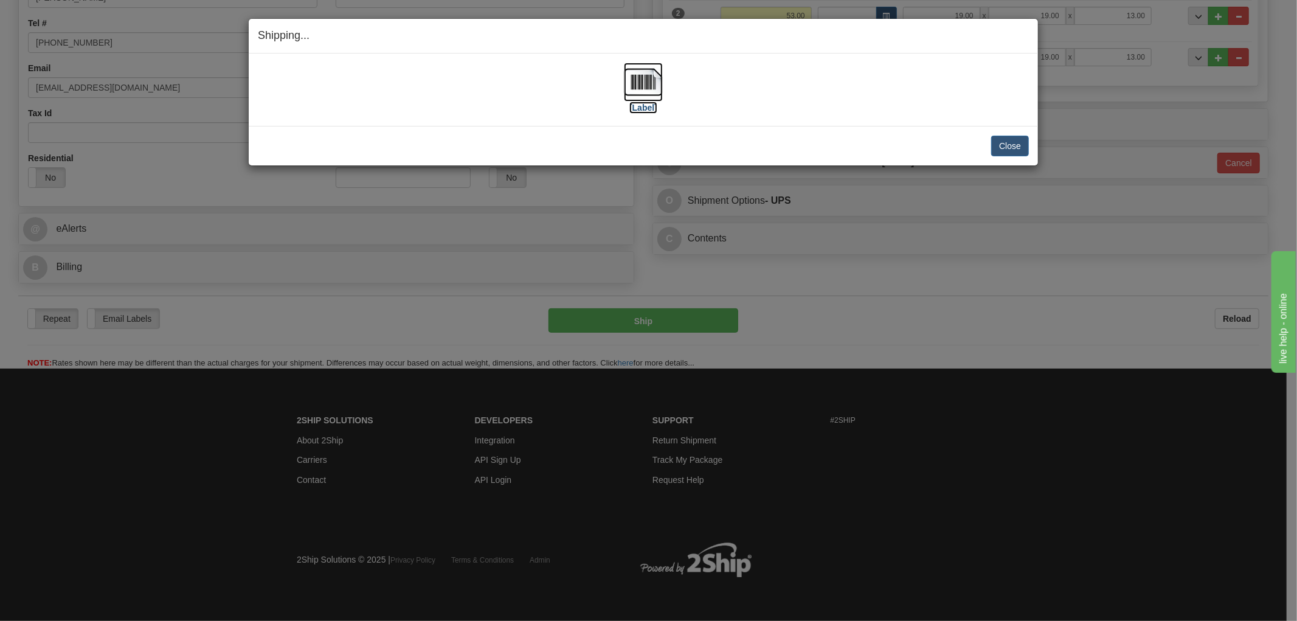
click at [653, 88] on img at bounding box center [643, 82] width 39 height 39
